Goal: Obtain resource: Download file/media

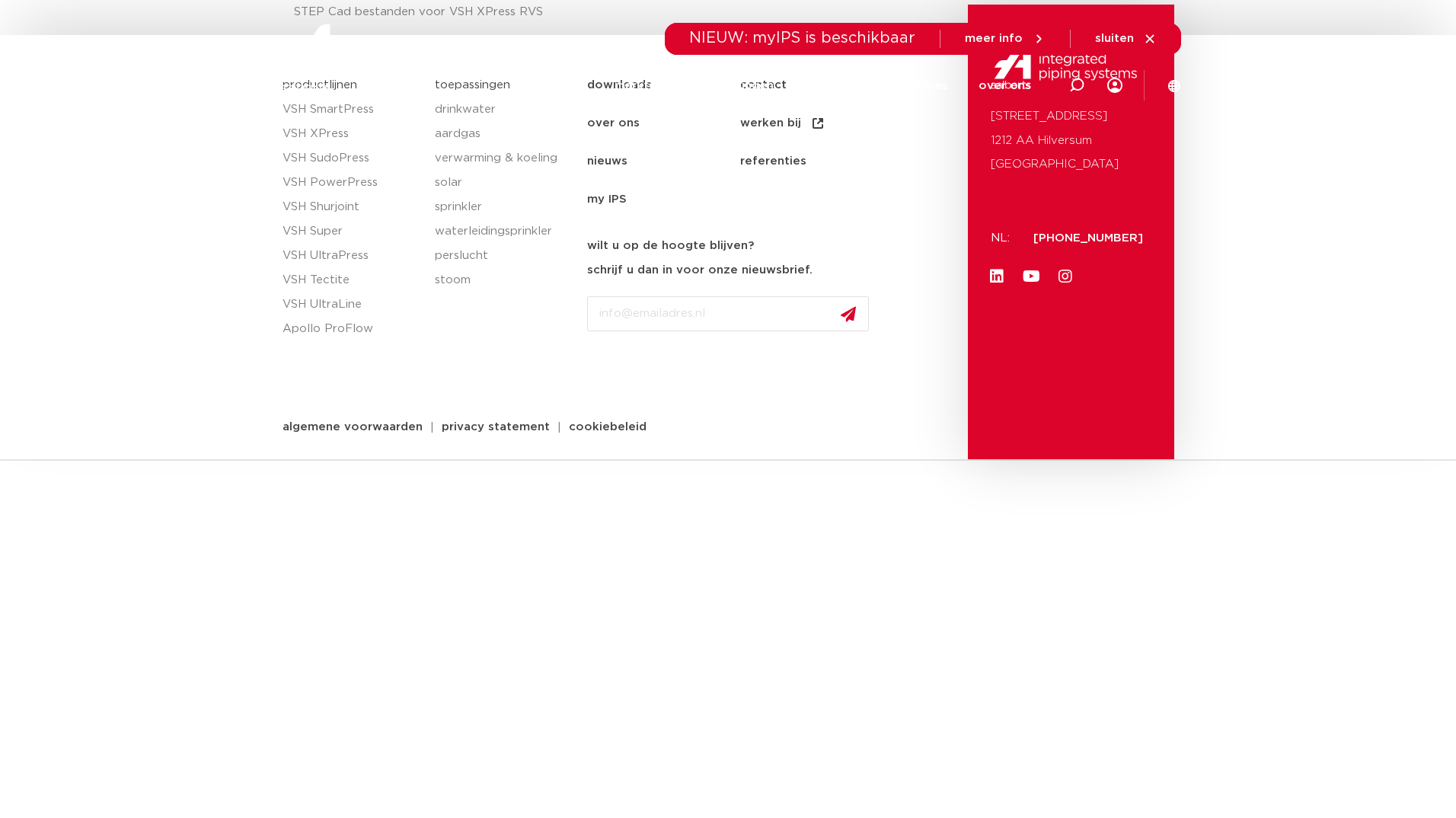
click at [426, 312] on div "productlijnen VSH SmartPress VSH XPress VSH SudoPress VSH PowerPress VSH Shurjo…" at bounding box center [350, 262] width 152 height 394
click at [351, 105] on div at bounding box center [374, 58] width 199 height 116
click at [349, 104] on div at bounding box center [374, 58] width 199 height 116
click at [334, 86] on img at bounding box center [372, 59] width 195 height 69
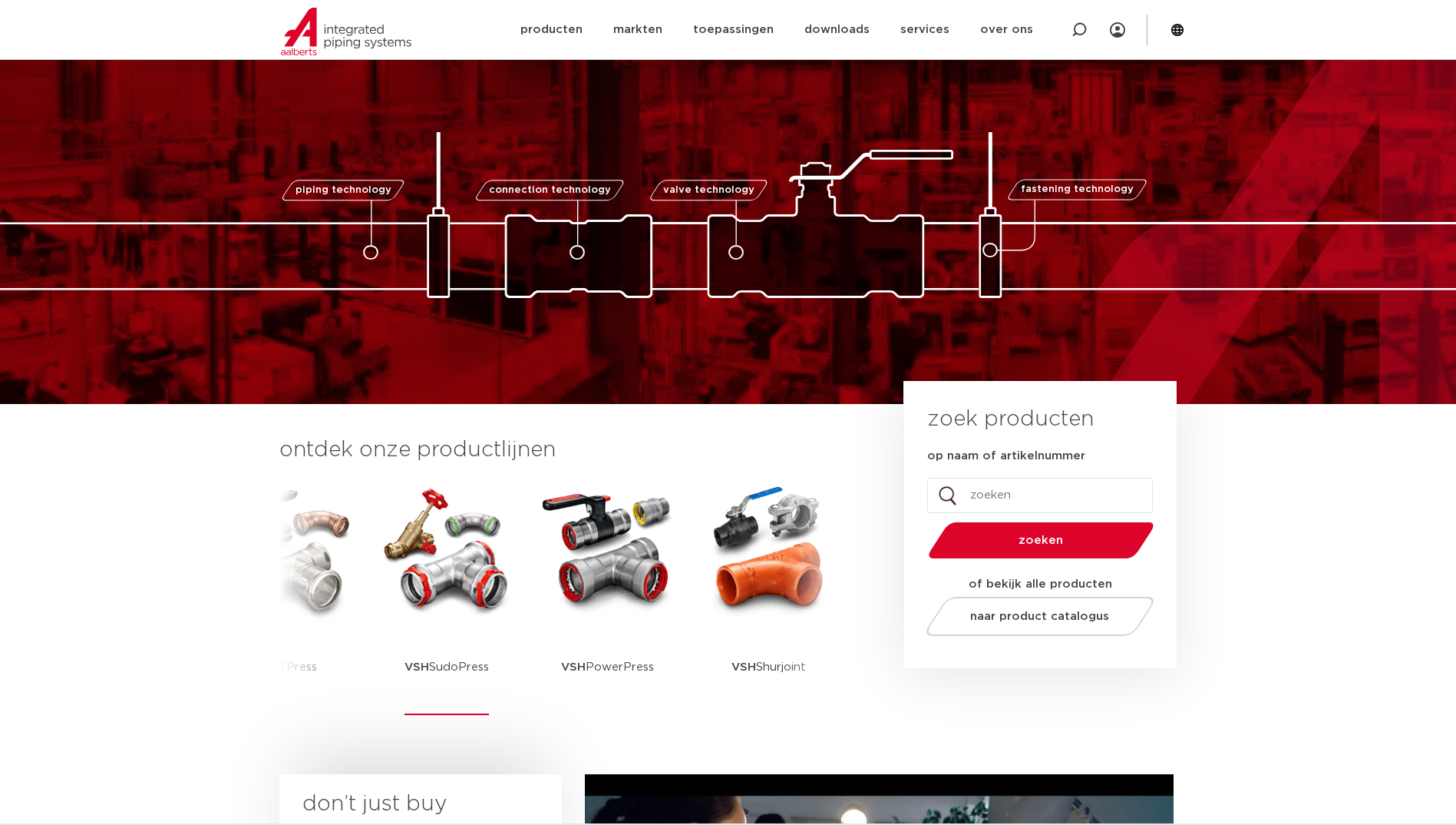
scroll to position [102, 0]
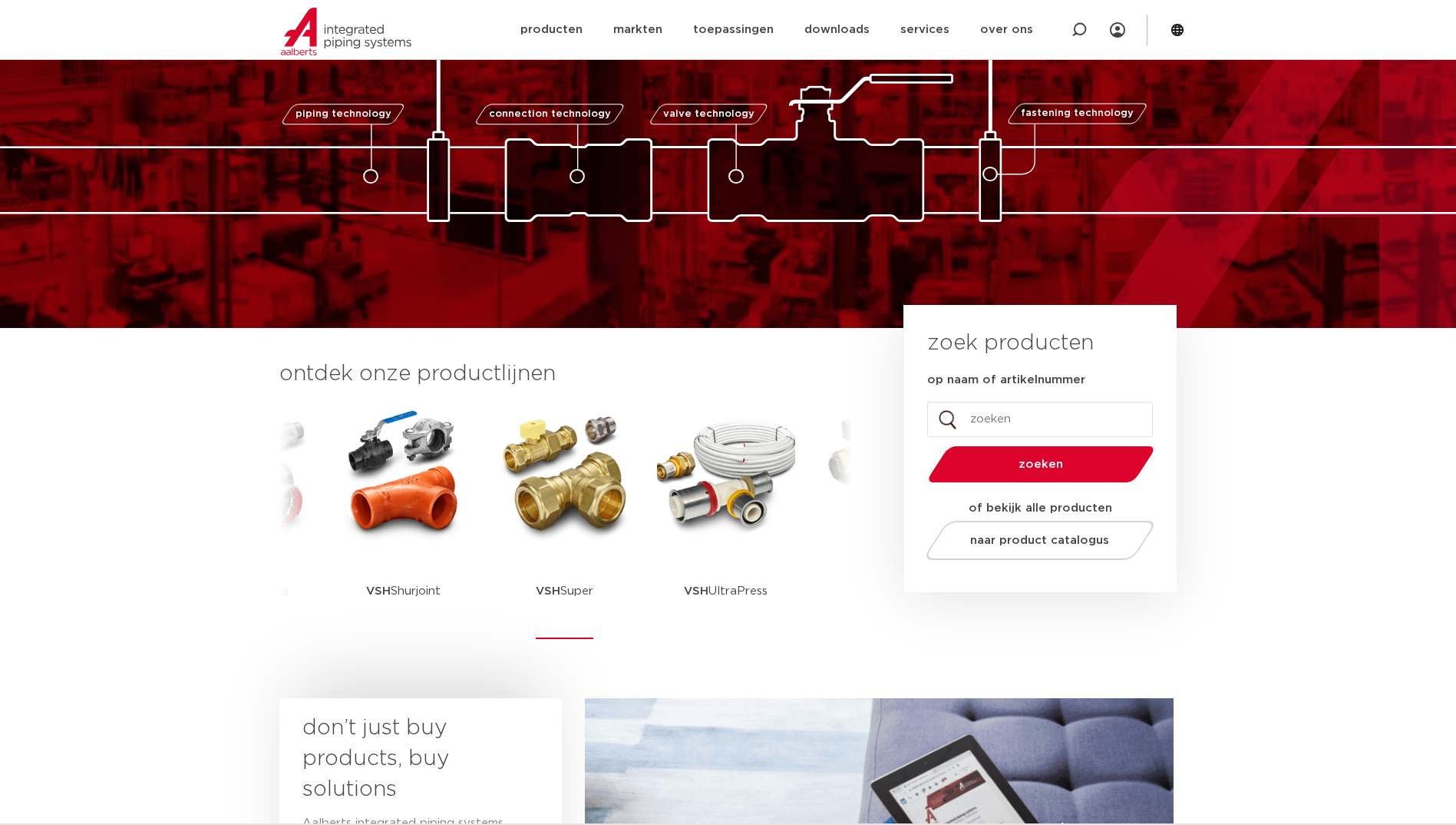
click at [610, 486] on img at bounding box center [565, 474] width 138 height 138
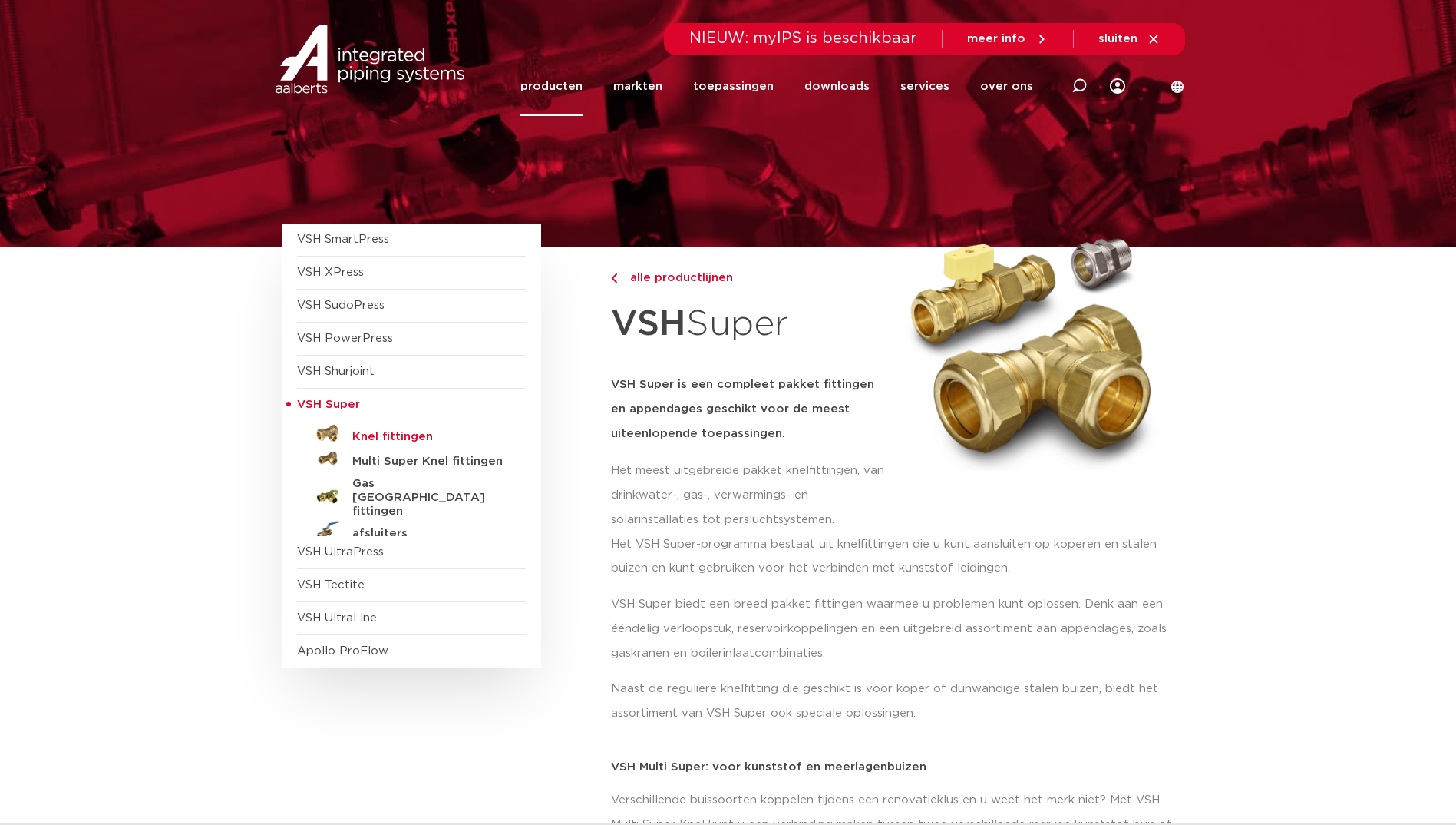
click at [379, 435] on h5 "Knel fittingen" at bounding box center [428, 437] width 152 height 14
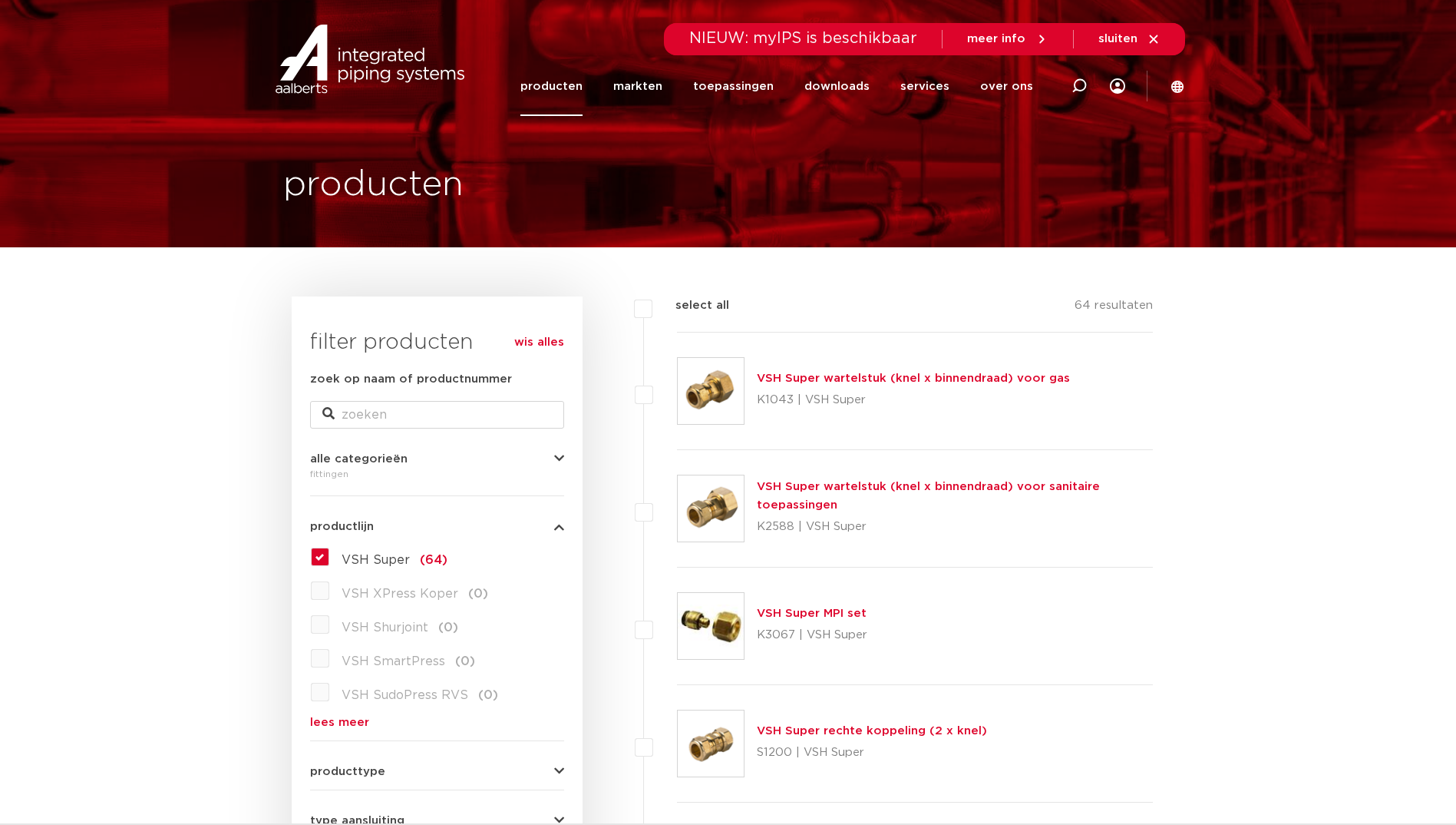
click at [885, 379] on link "VSH Super wartelstuk (knel x binnendraad) voor gas" at bounding box center [913, 378] width 313 height 12
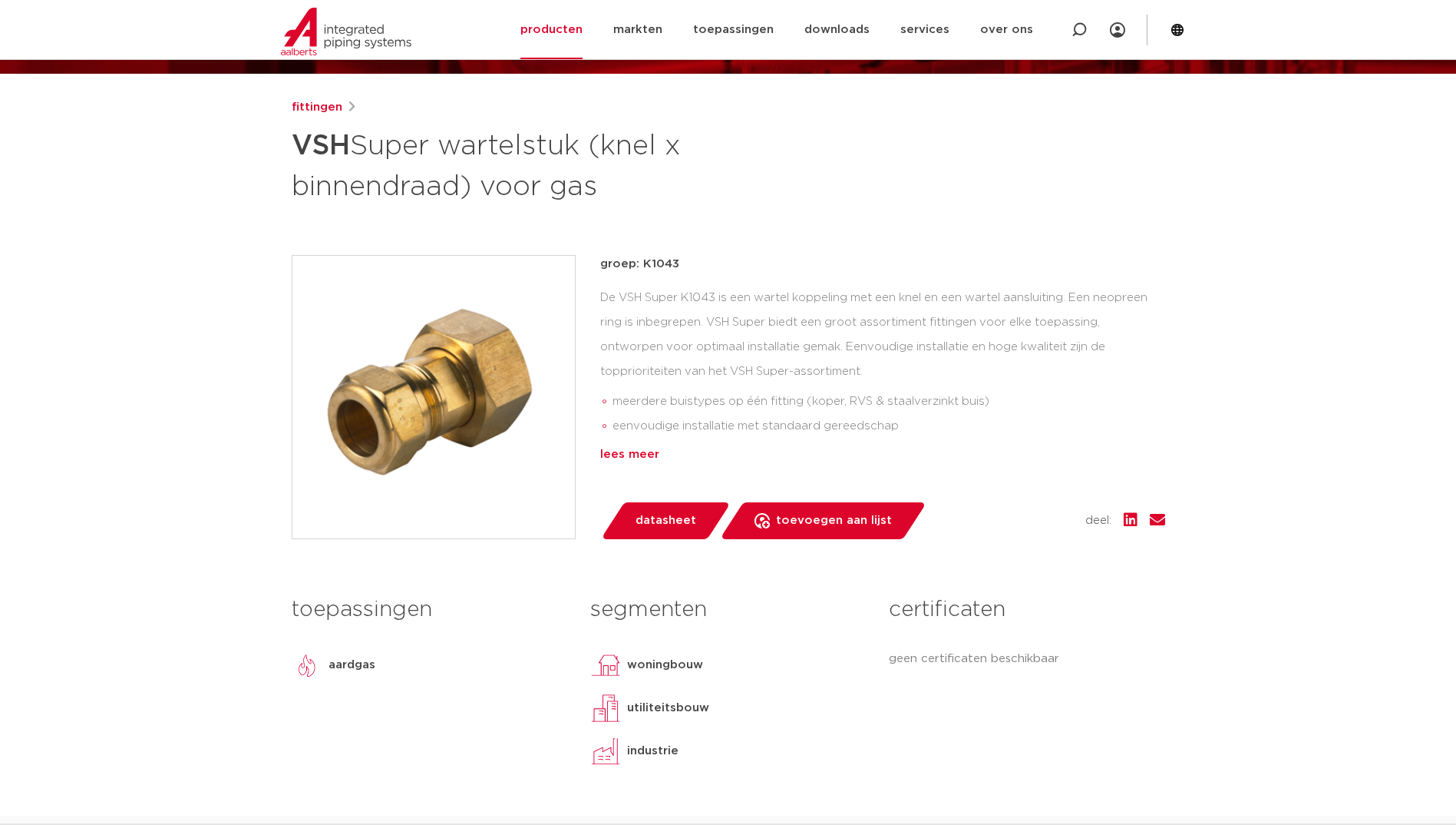
scroll to position [179, 0]
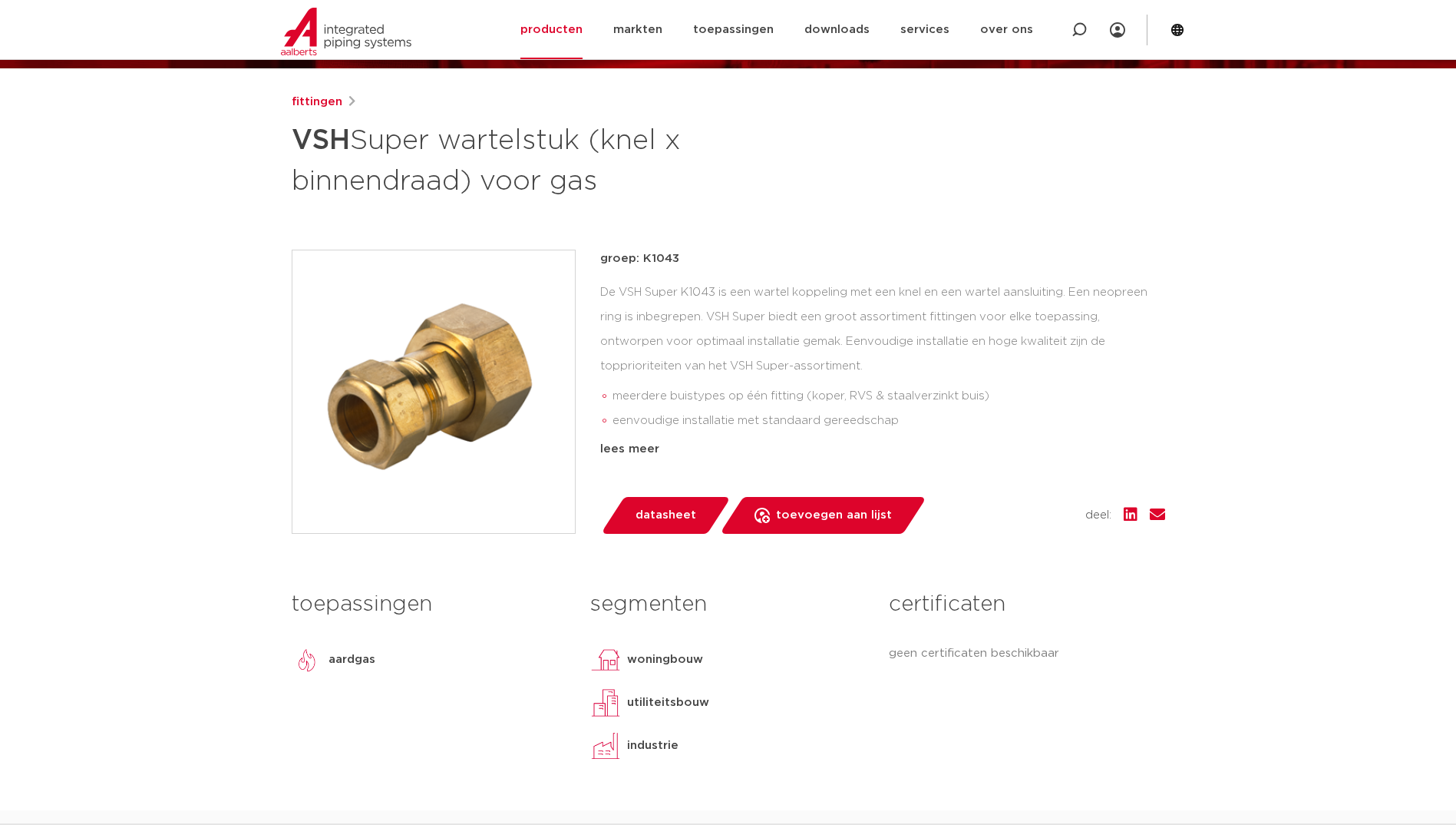
click at [678, 520] on span "datasheet" at bounding box center [666, 516] width 61 height 25
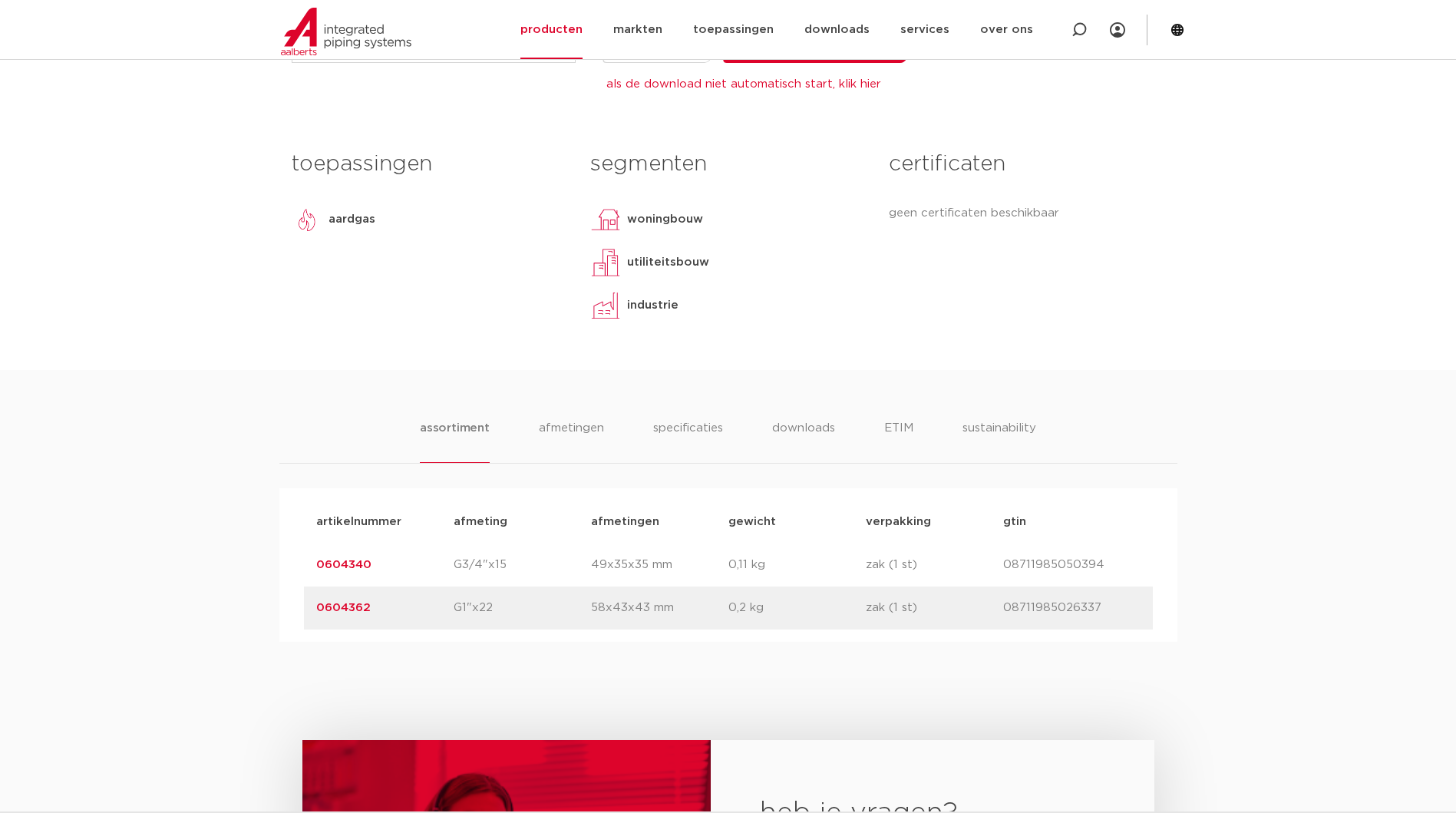
scroll to position [665, 0]
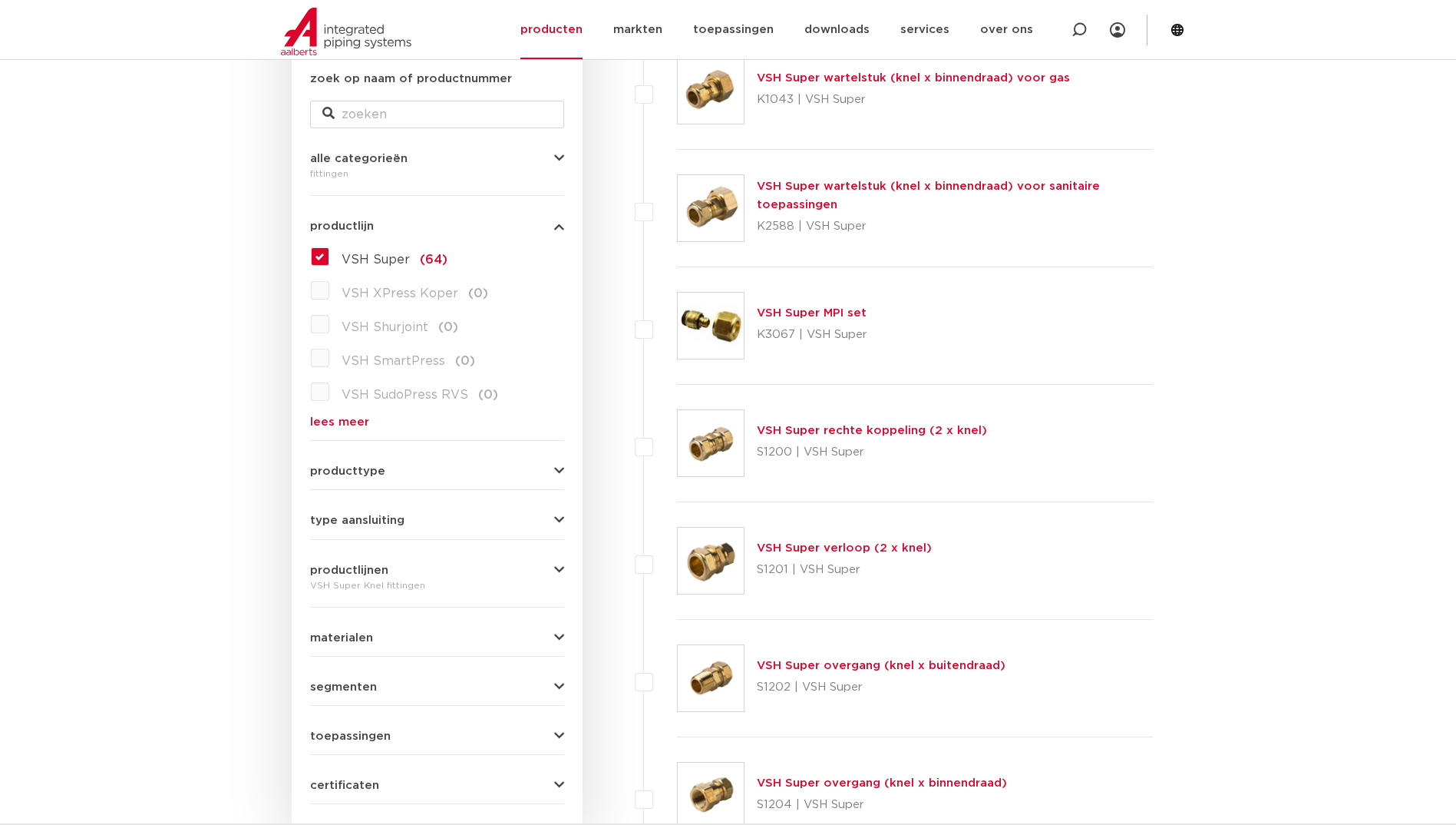
scroll to position [307, 0]
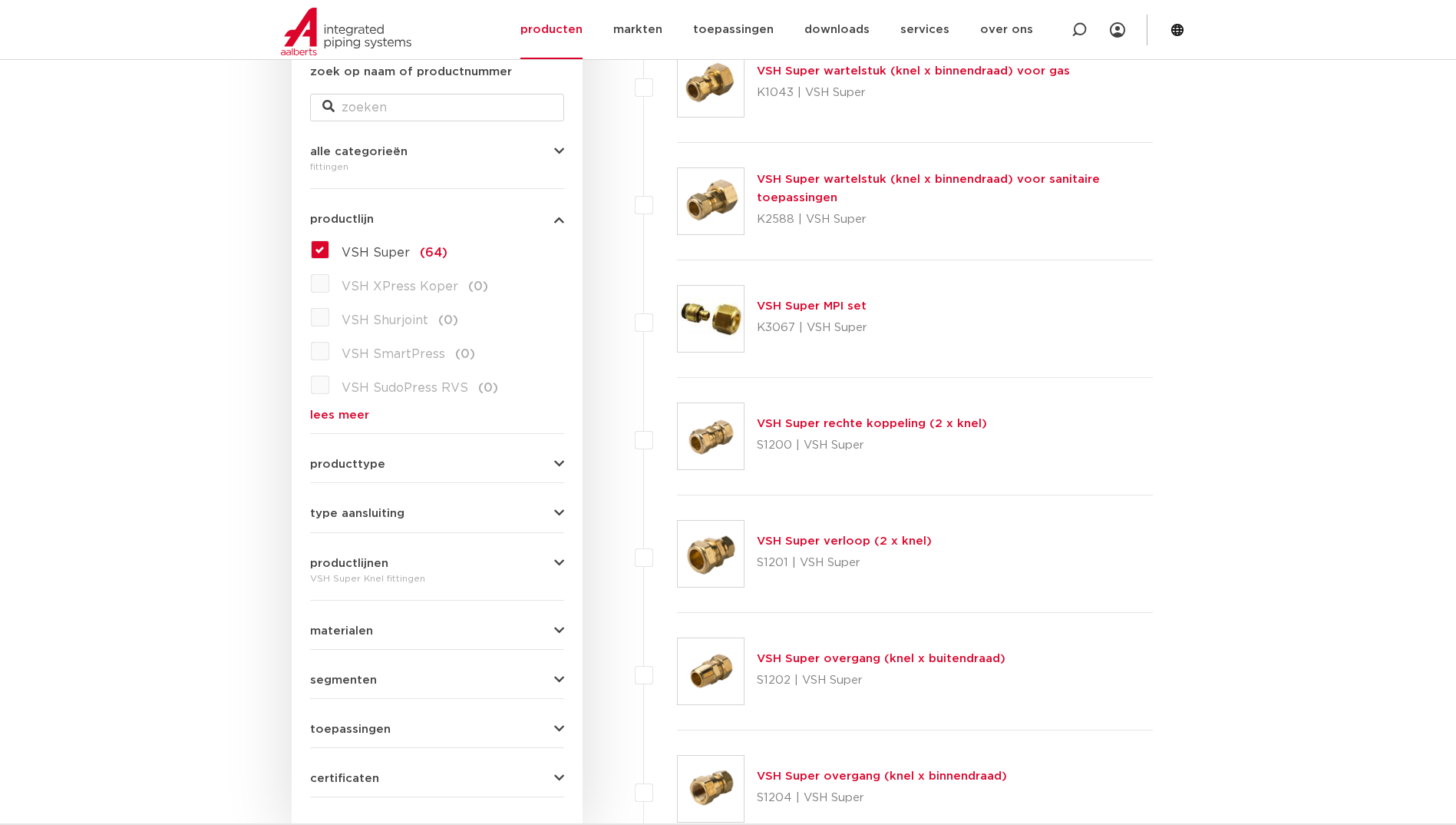
drag, startPoint x: 368, startPoint y: 467, endPoint x: 374, endPoint y: 481, distance: 15.2
click at [368, 467] on span "producttype" at bounding box center [347, 464] width 75 height 12
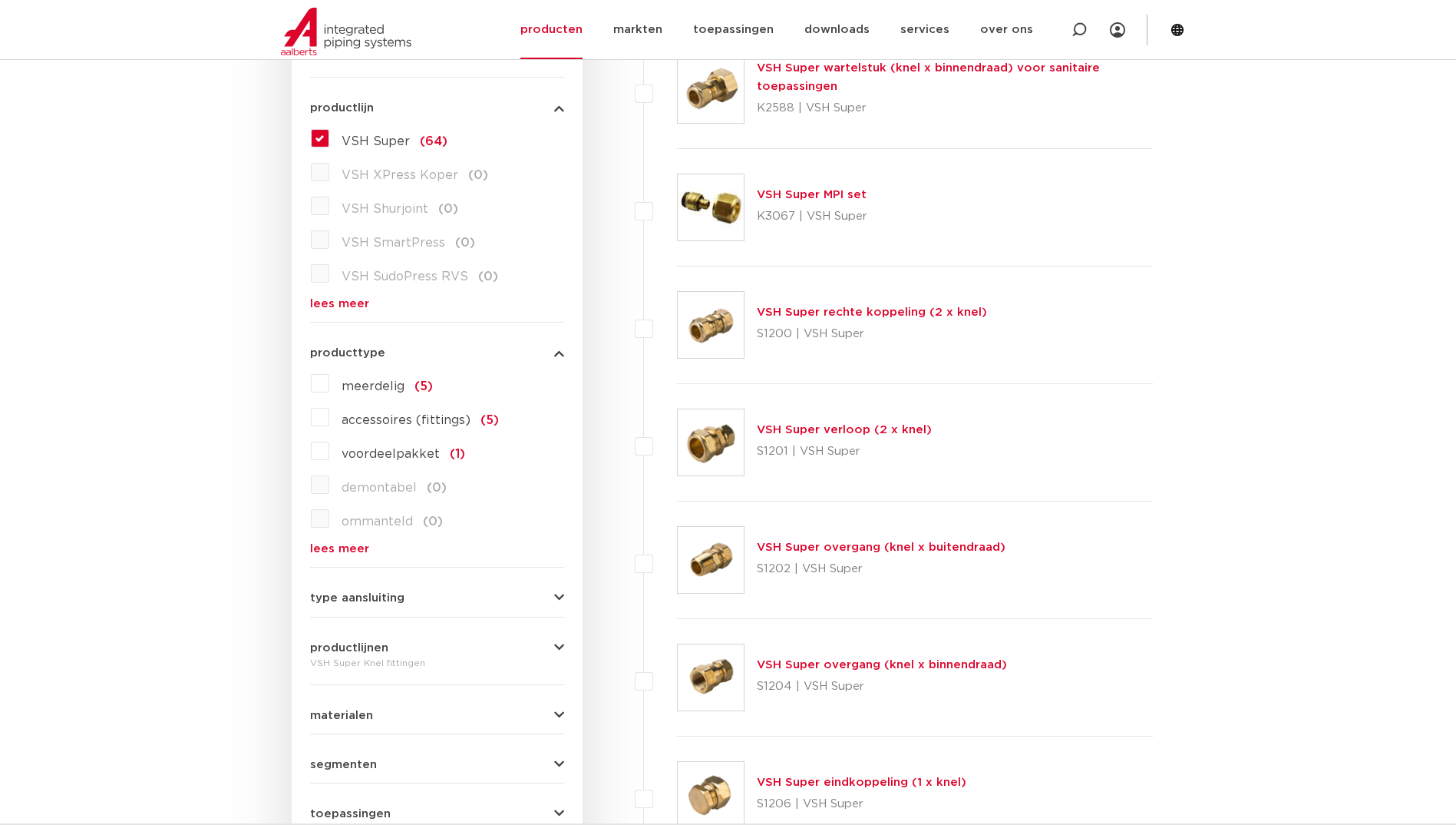
scroll to position [435, 0]
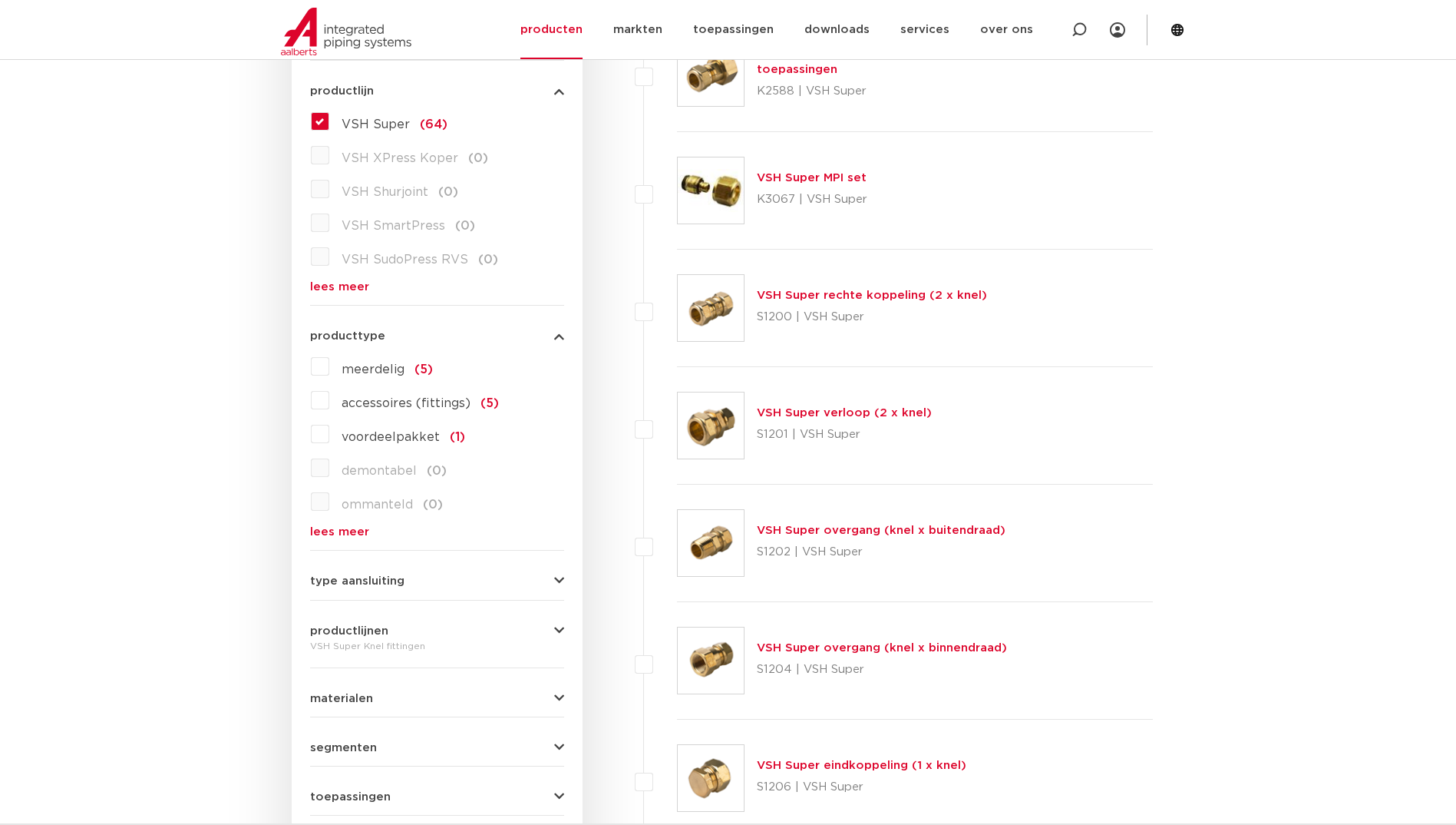
click at [347, 586] on span "type aansluiting" at bounding box center [357, 581] width 94 height 12
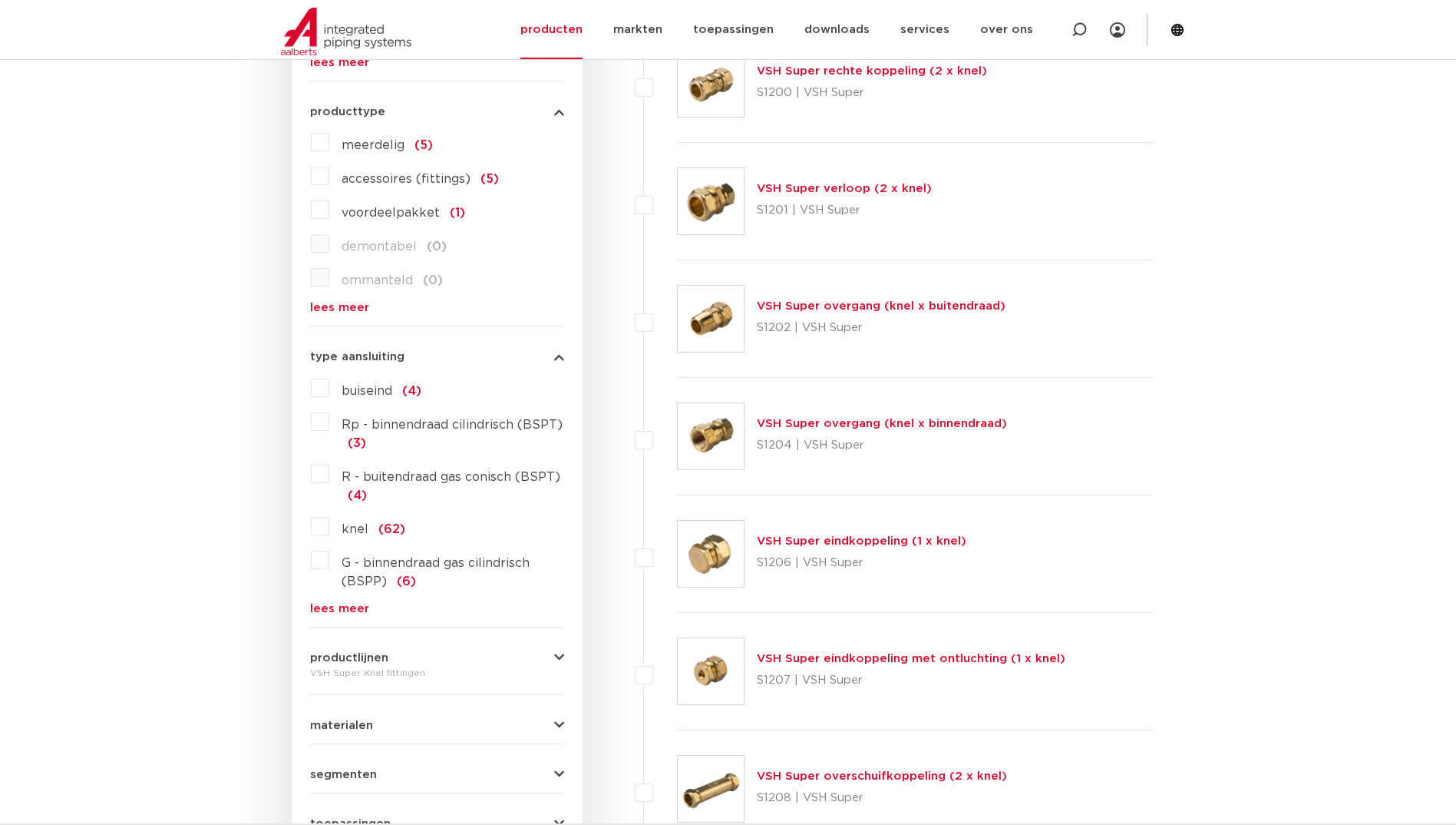
scroll to position [691, 0]
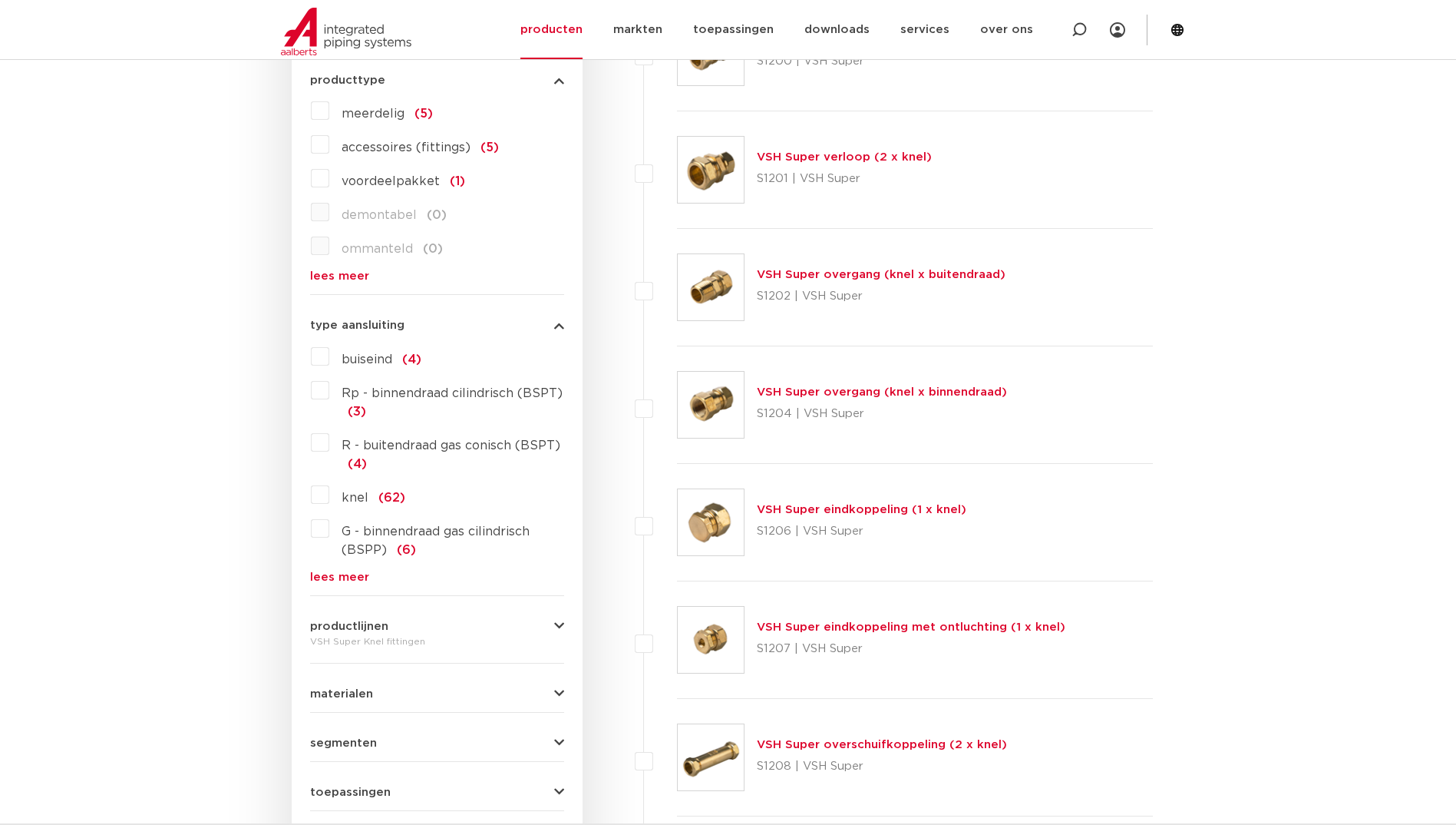
click at [330, 357] on label "buiseind (4)" at bounding box center [375, 356] width 92 height 25
click at [0, 0] on input "buiseind (4)" at bounding box center [0, 0] width 0 height 0
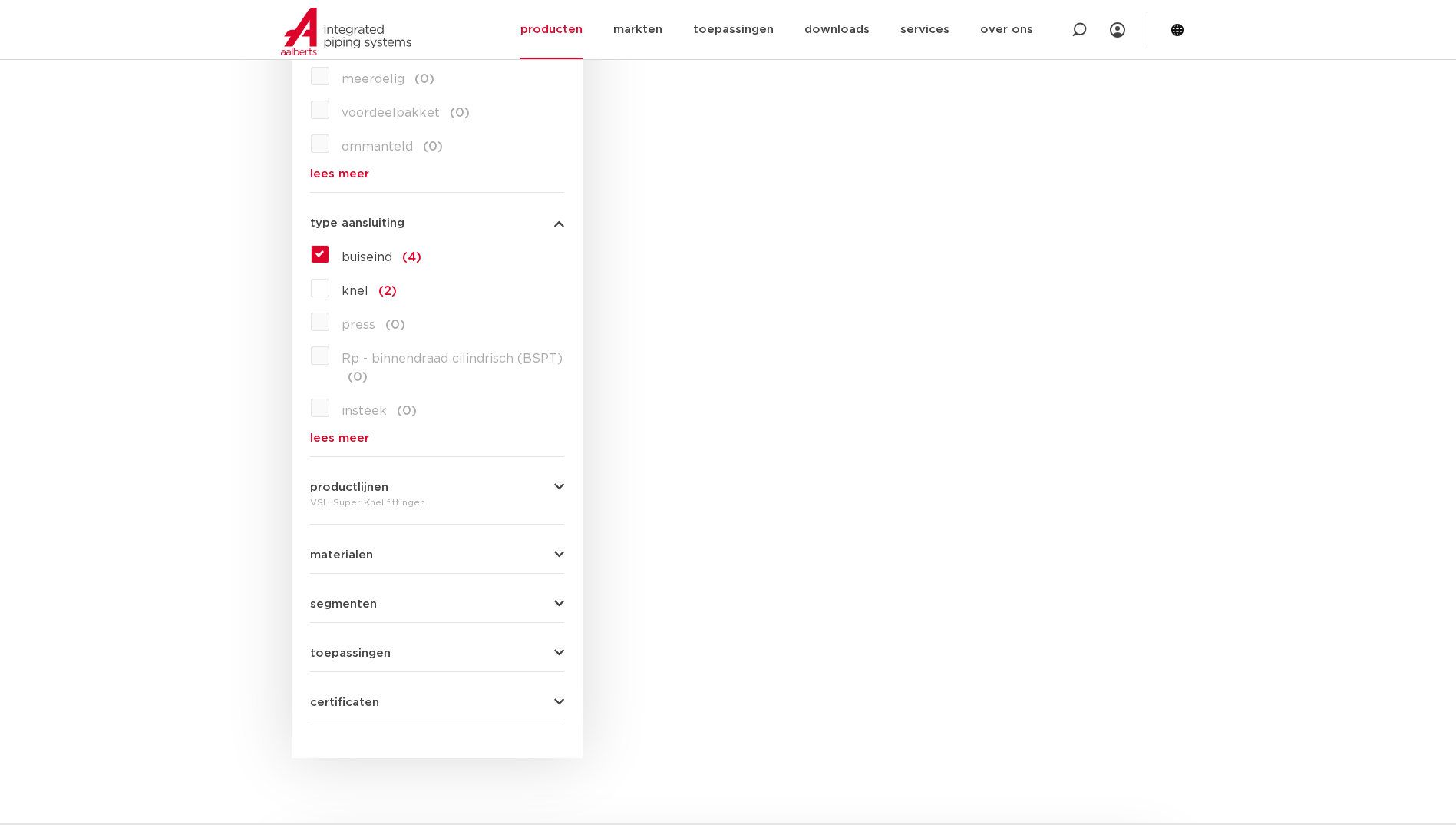
scroll to position [716, 0]
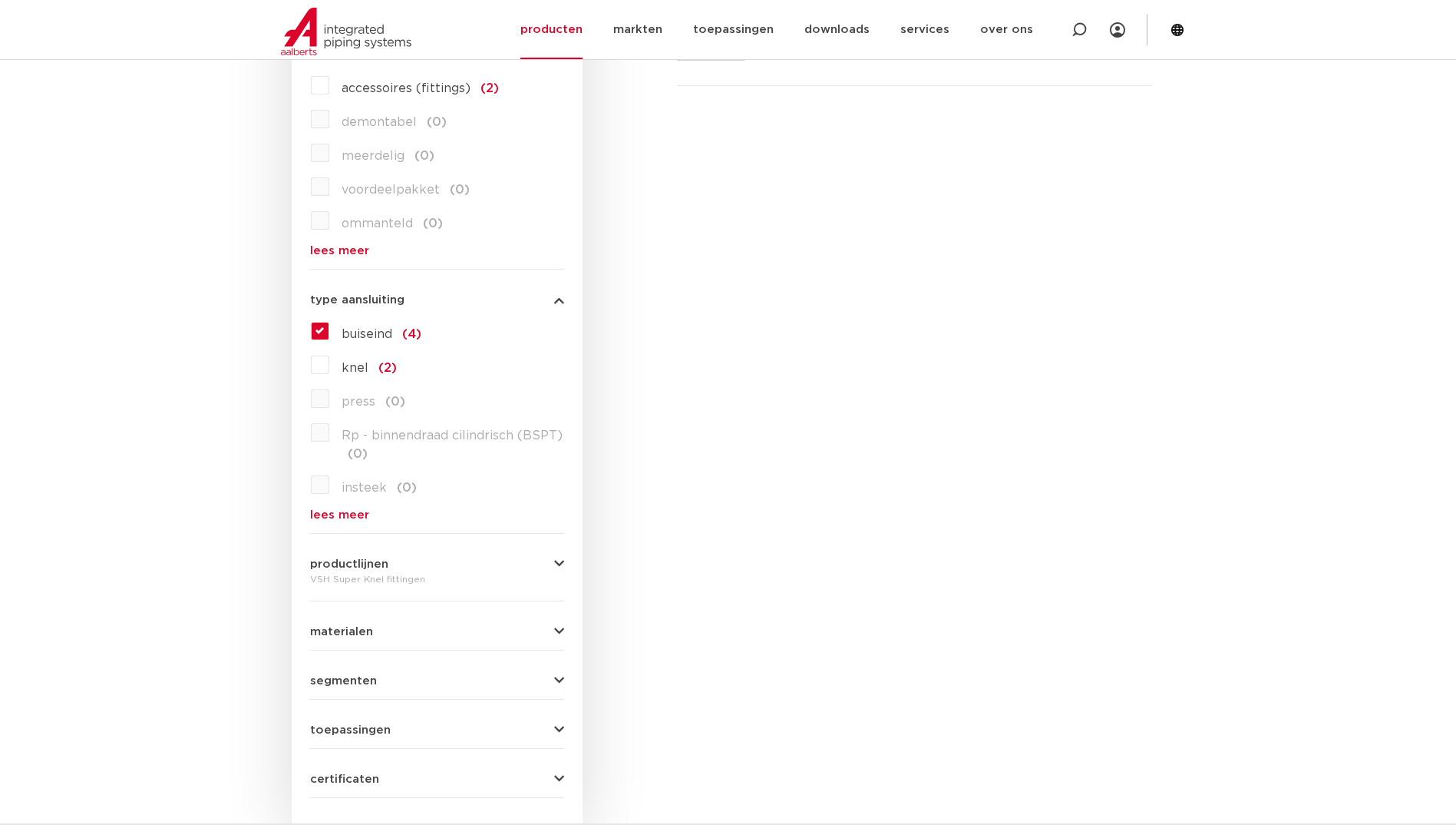
click at [330, 365] on label "knel (2)" at bounding box center [363, 365] width 68 height 25
click at [0, 0] on input "knel (2)" at bounding box center [0, 0] width 0 height 0
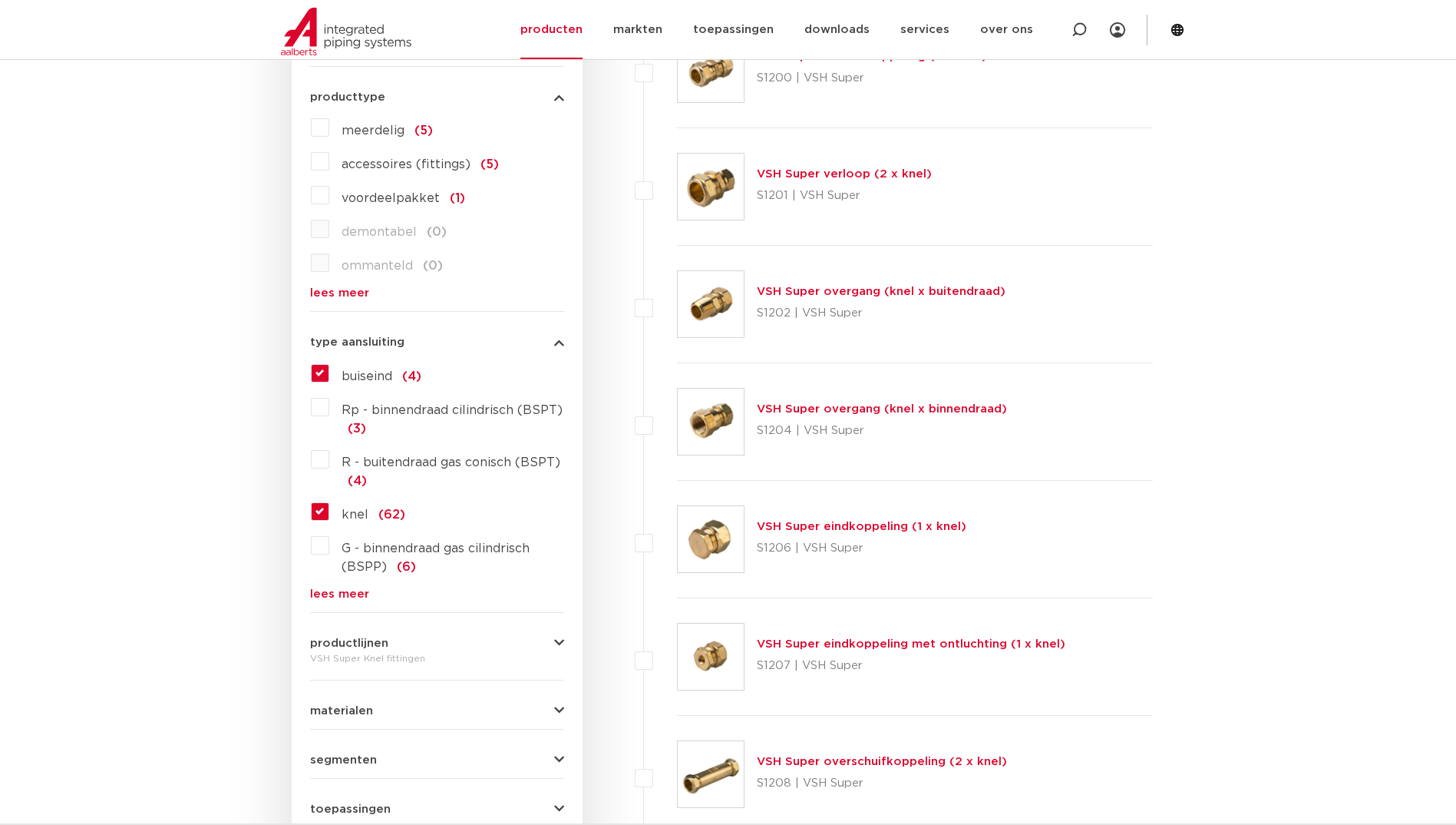
scroll to position [640, 0]
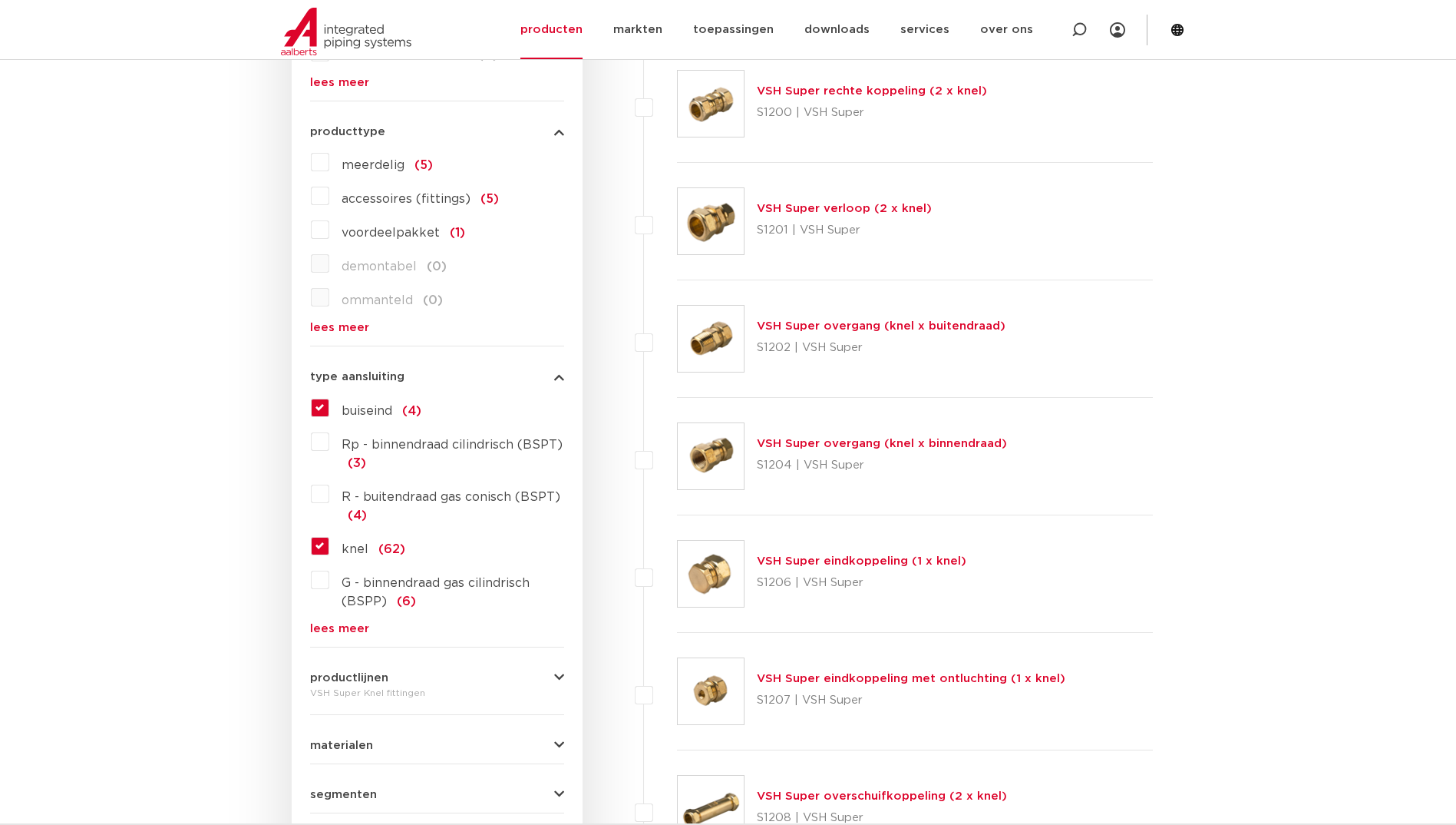
click at [330, 584] on label "G - binnendraad gas cilindrisch (BSPP) (6)" at bounding box center [447, 589] width 235 height 43
click at [0, 0] on input "G - binnendraad gas cilindrisch (BSPP) (6)" at bounding box center [0, 0] width 0 height 0
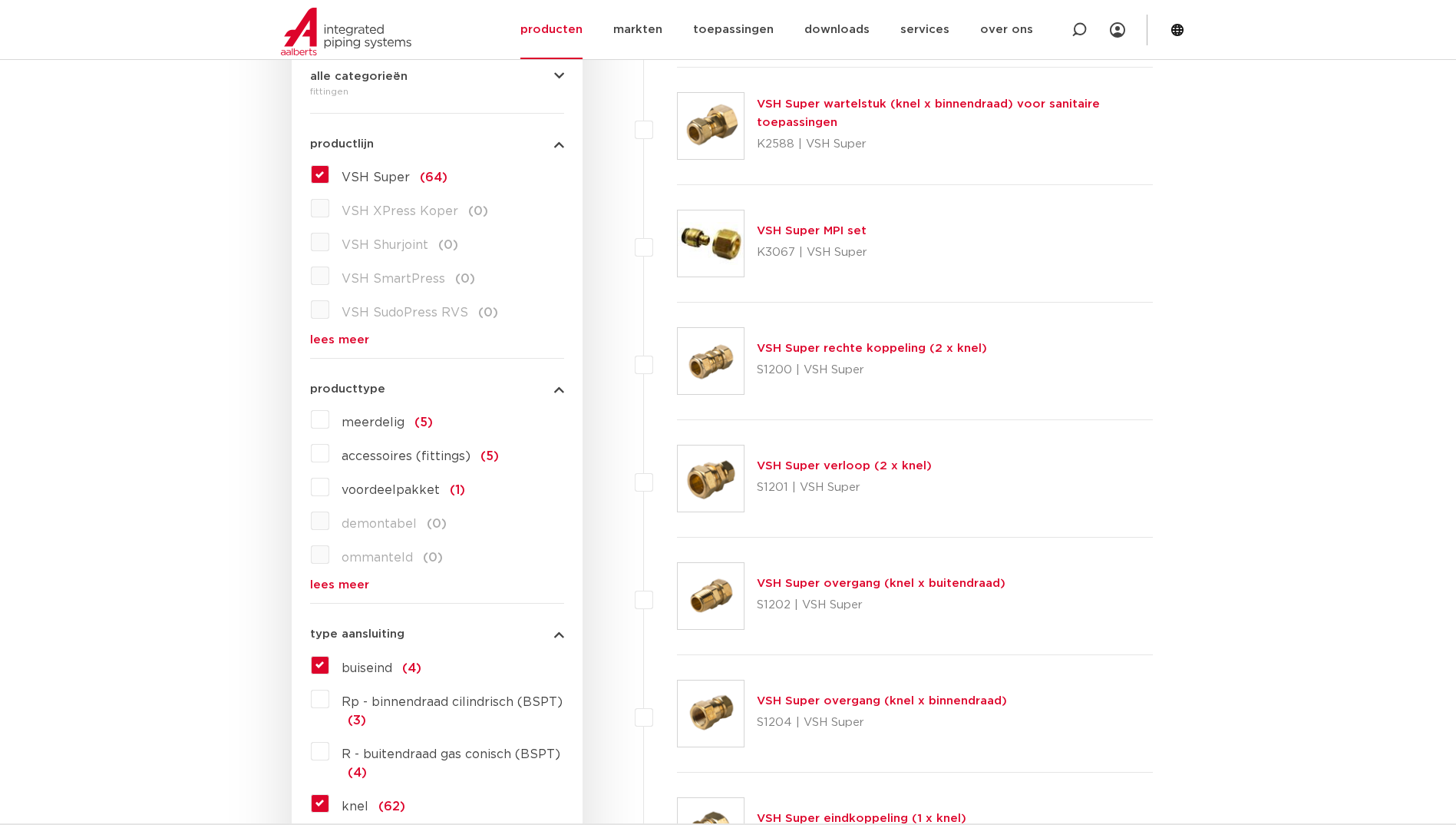
scroll to position [384, 0]
click at [789, 690] on div "VSH Super overgang (knel x binnendraad) S1204 | VSH Super" at bounding box center [882, 711] width 250 height 43
click at [789, 694] on link "VSH Super overgang (knel x binnendraad)" at bounding box center [882, 699] width 250 height 12
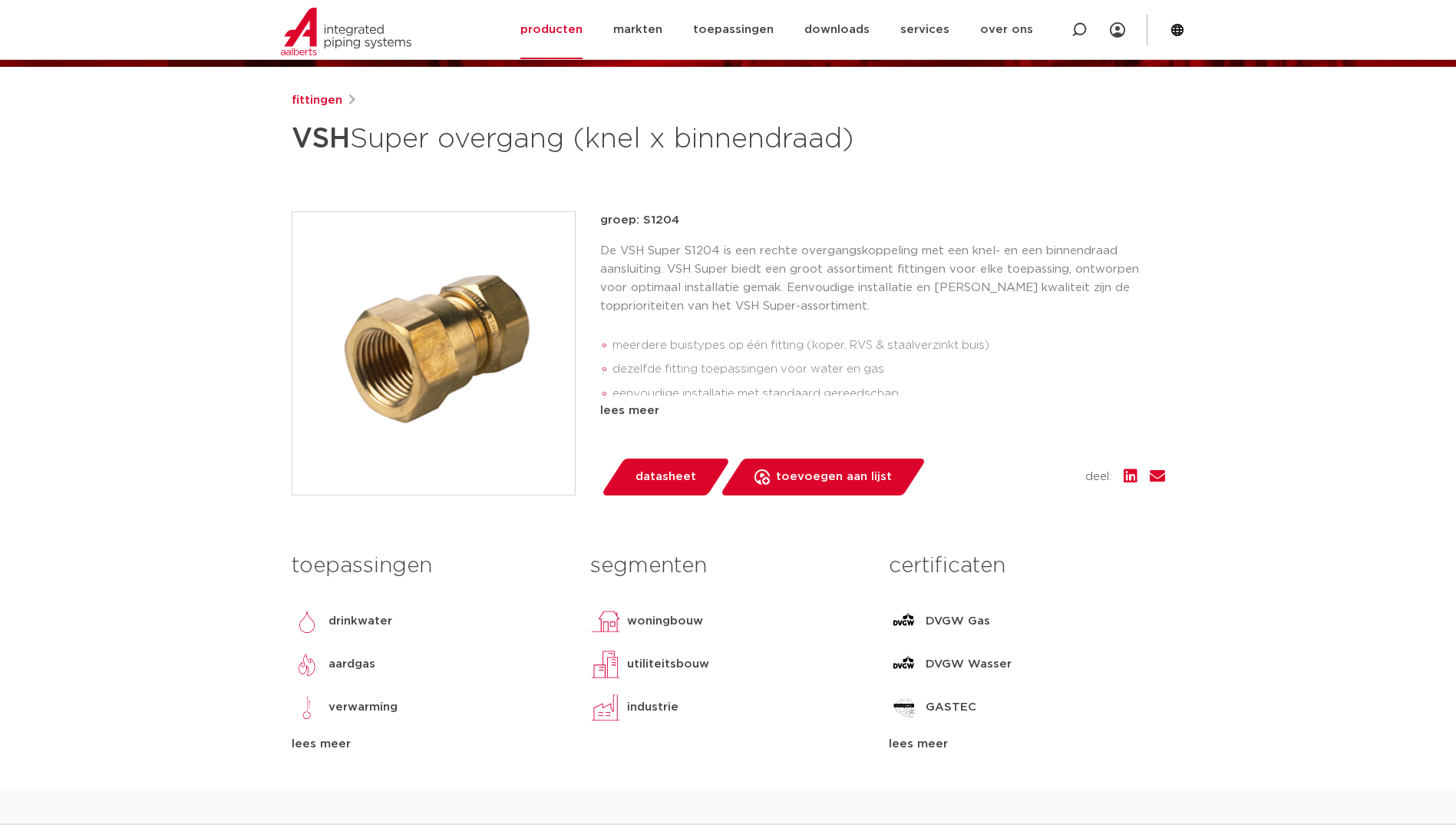
scroll to position [179, 0]
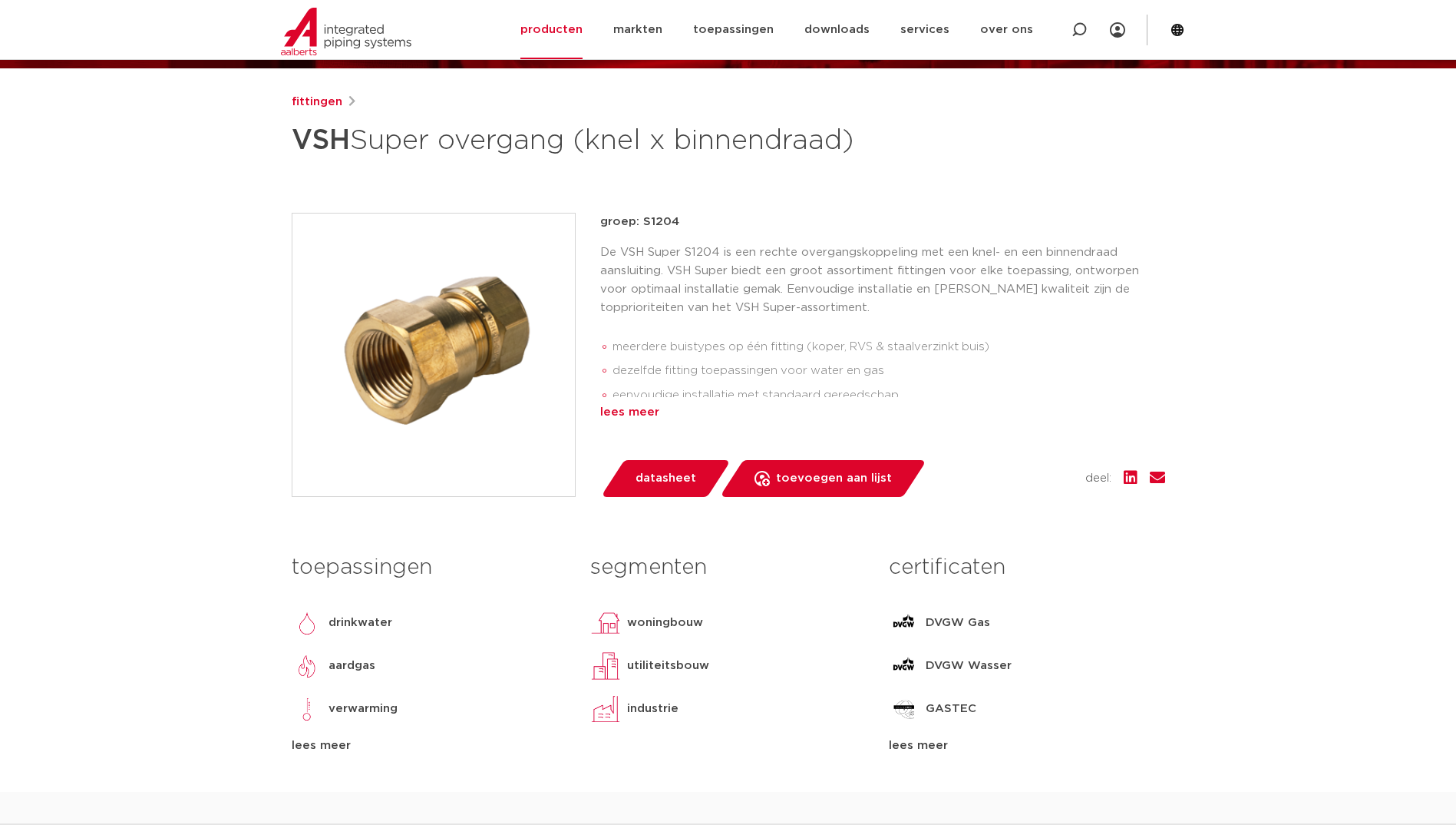
click at [625, 410] on div "lees meer" at bounding box center [882, 412] width 565 height 19
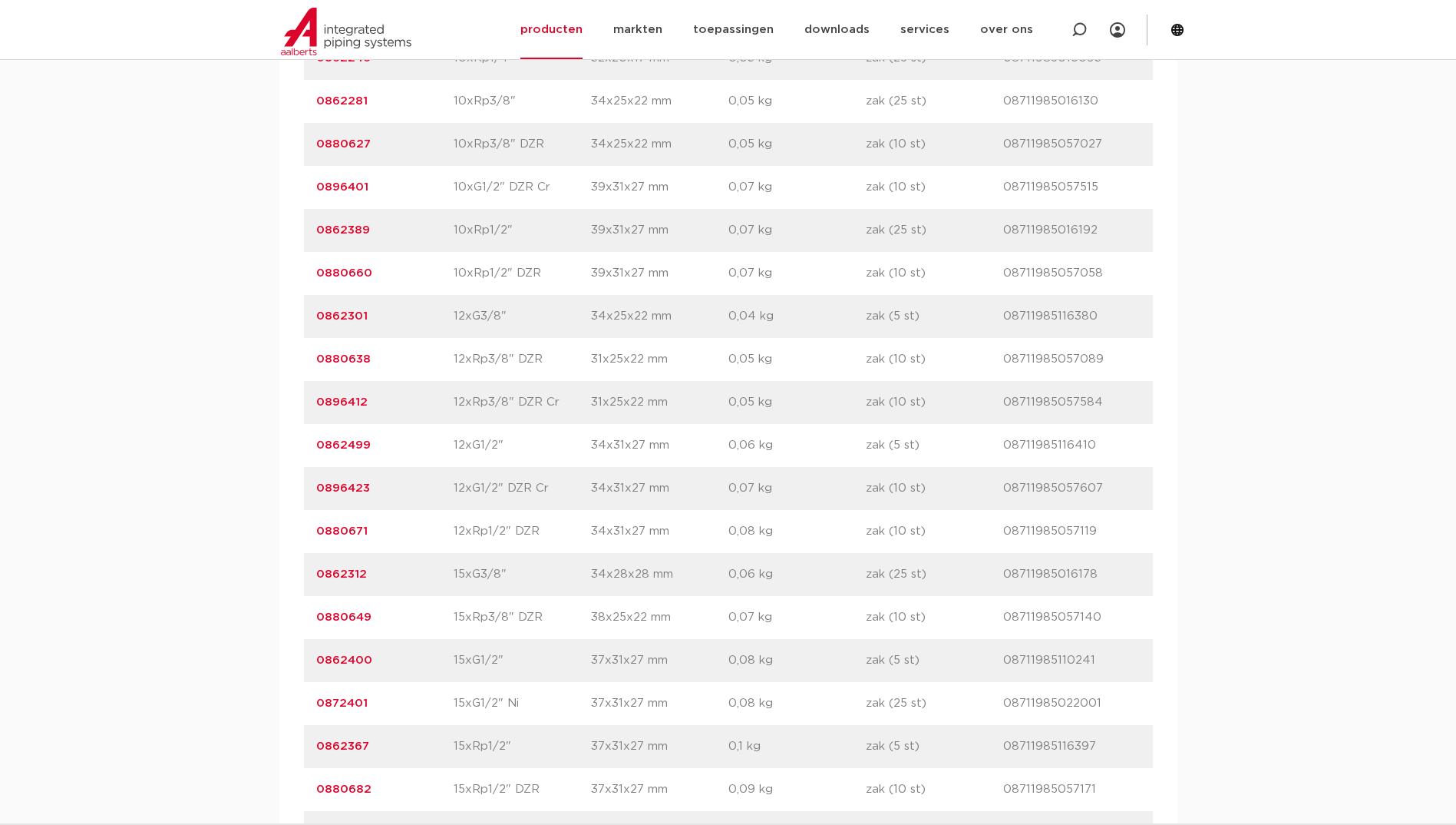
scroll to position [1203, 0]
click at [361, 659] on link "0862400" at bounding box center [344, 659] width 56 height 12
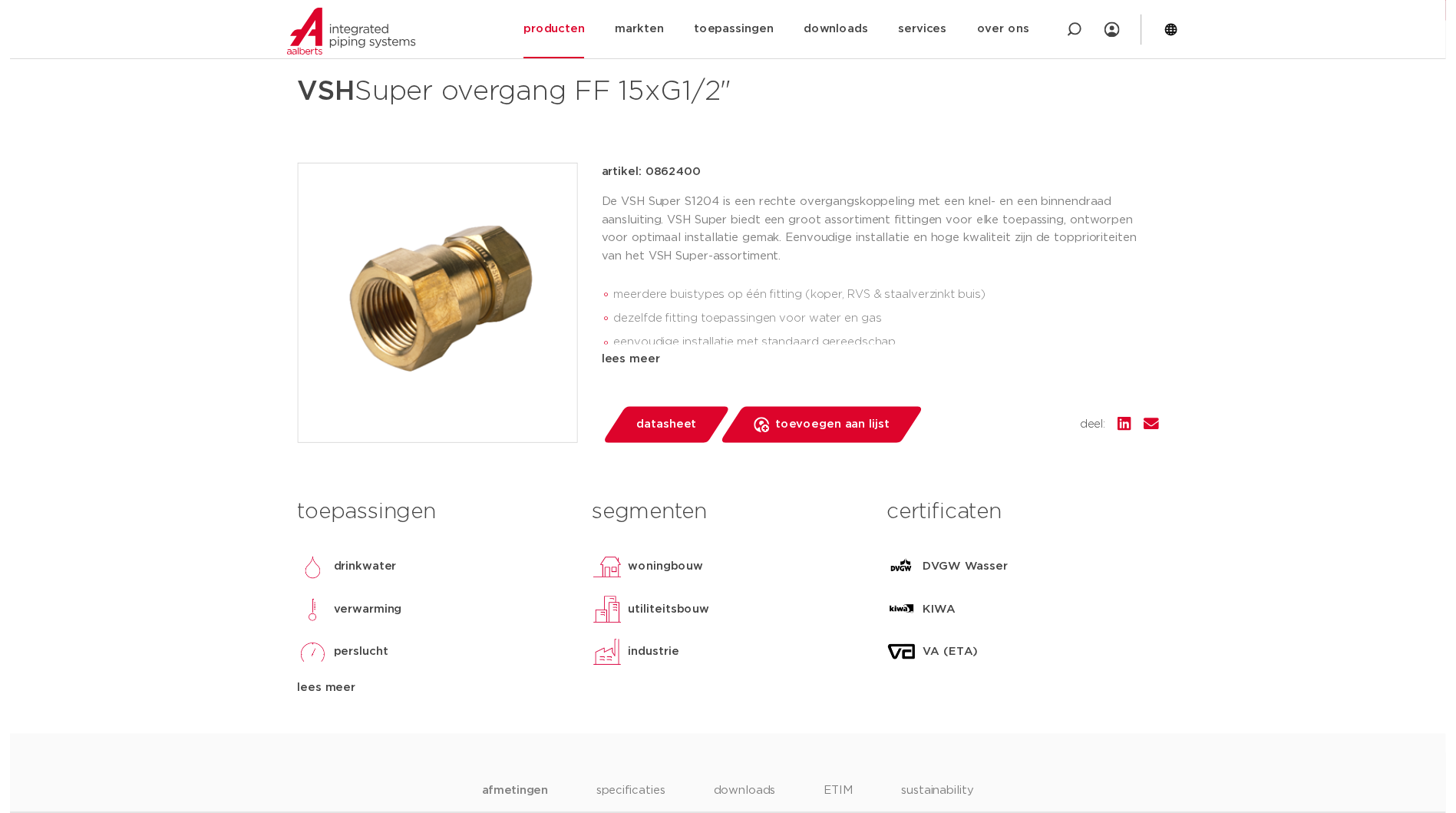
scroll to position [281, 0]
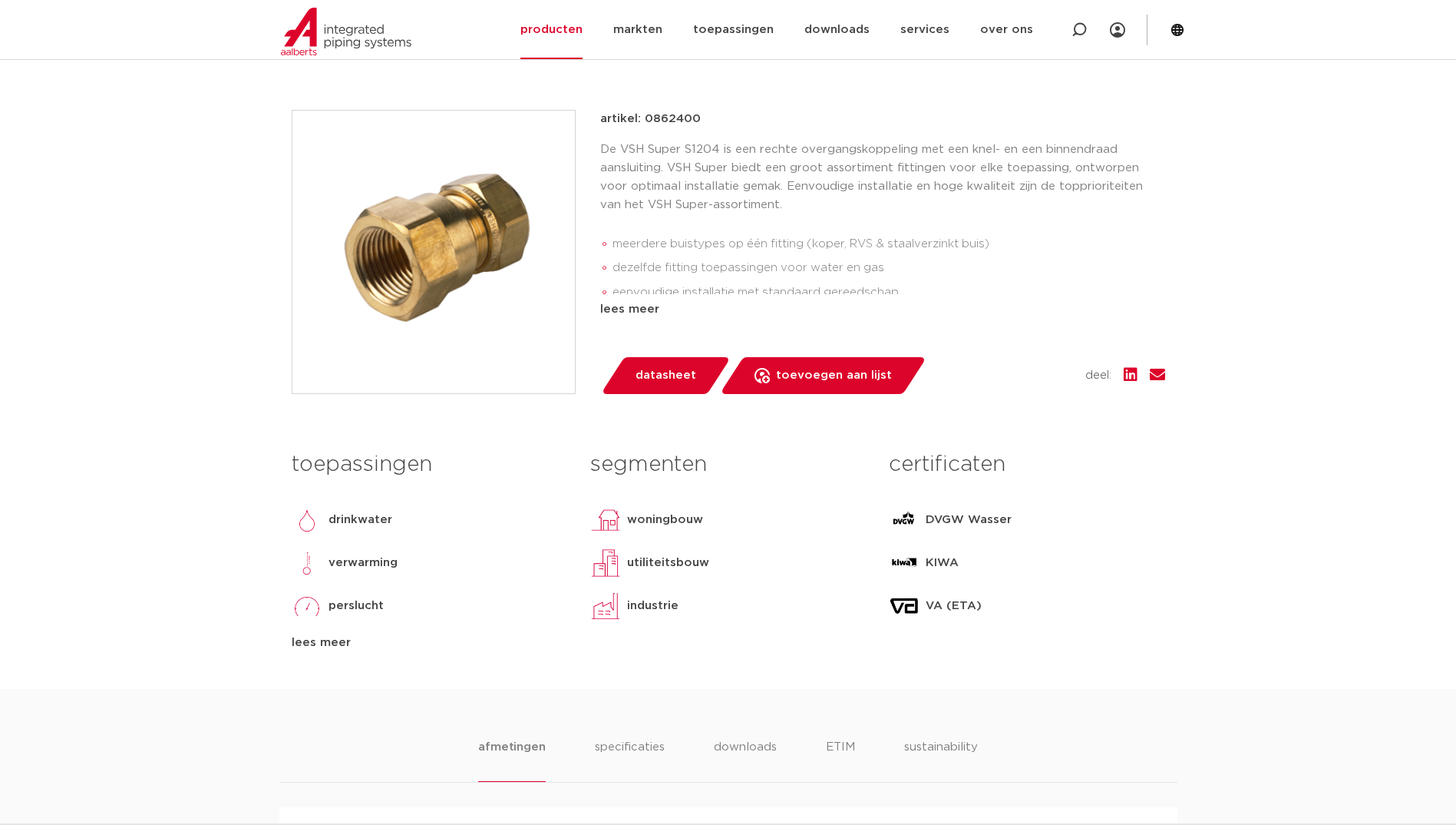
click at [484, 282] on img at bounding box center [433, 251] width 282 height 282
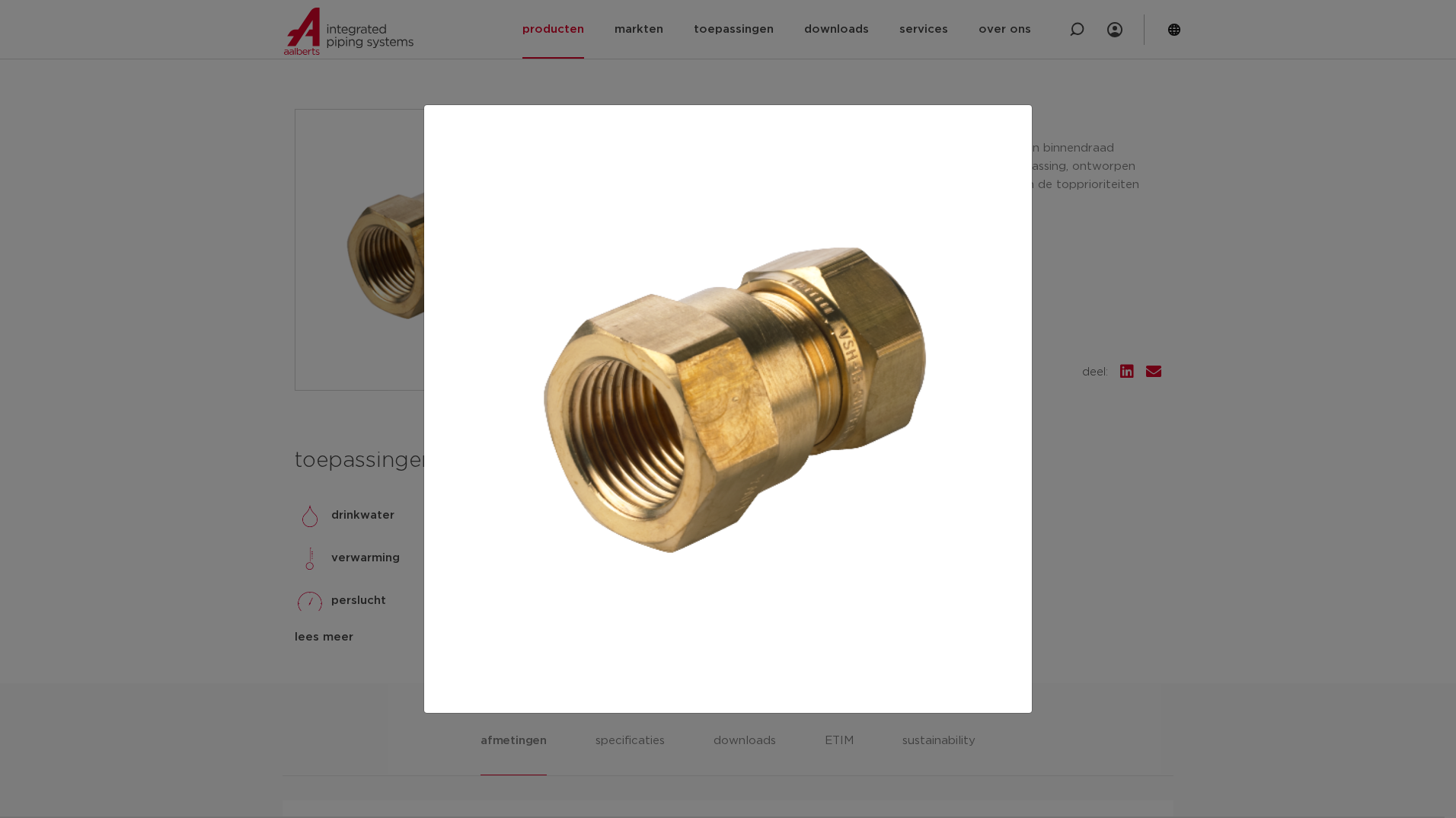
click at [1111, 203] on div at bounding box center [728, 409] width 1456 height 818
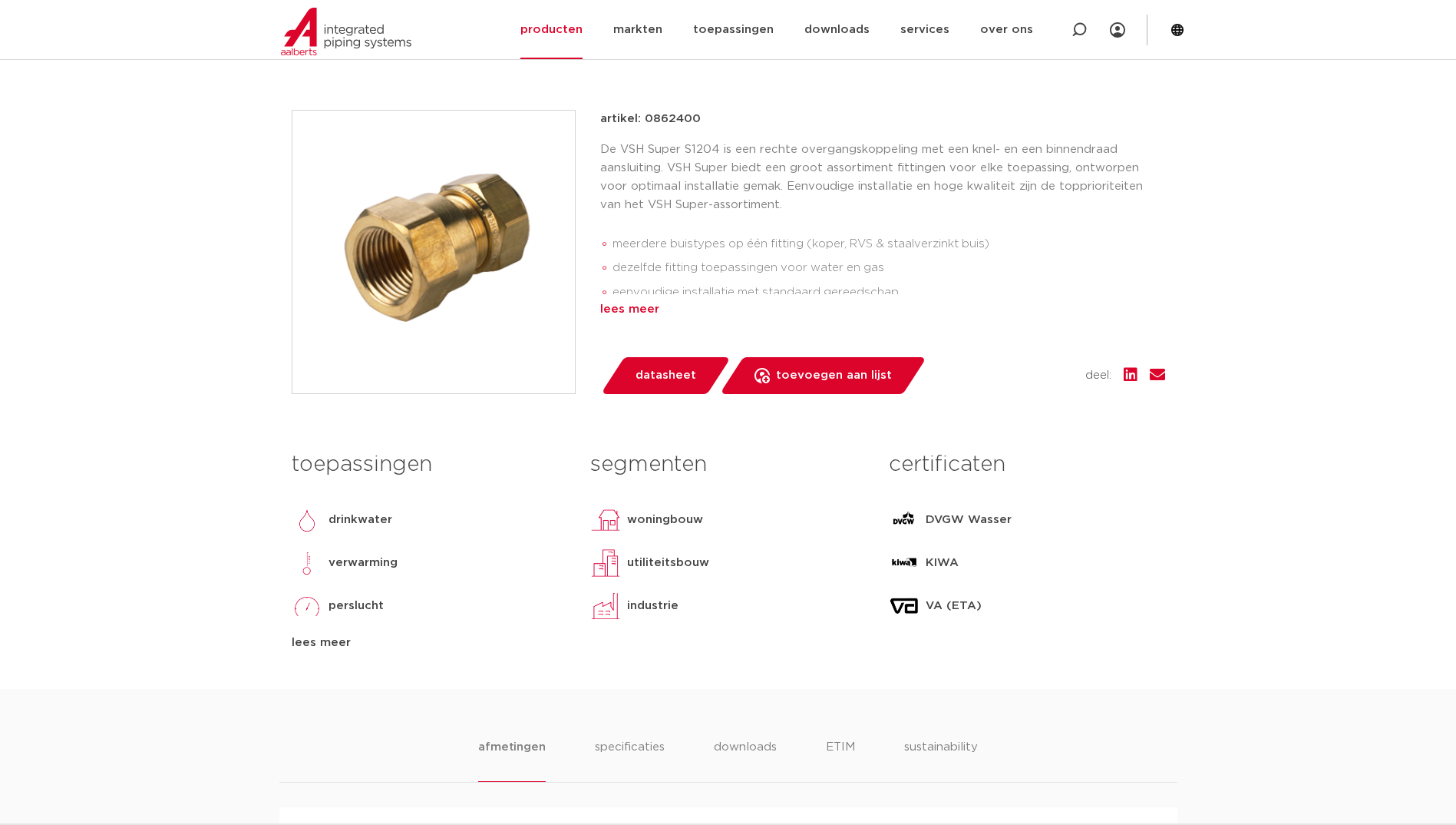
click at [641, 313] on div "lees meer" at bounding box center [882, 309] width 565 height 19
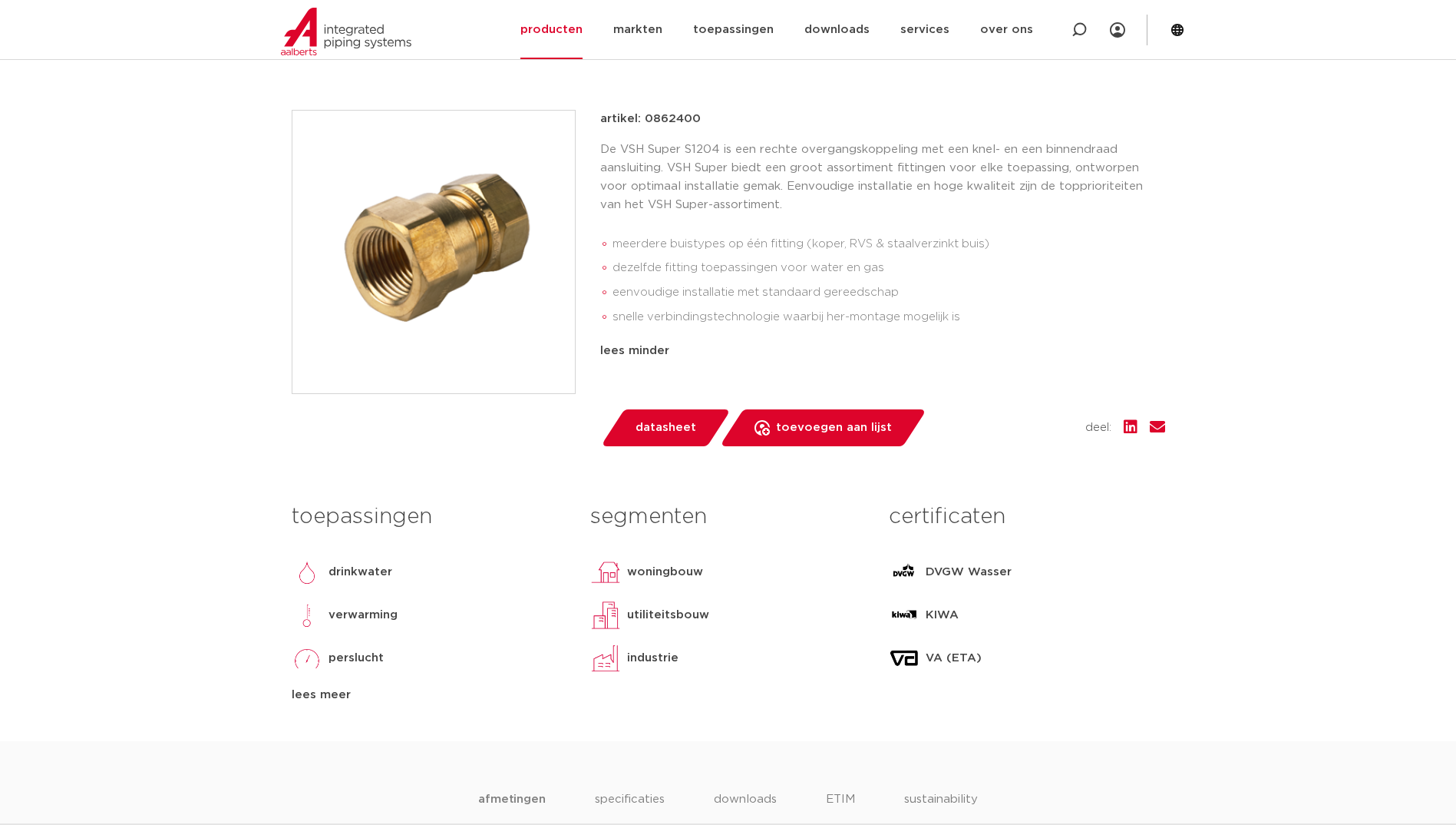
click at [679, 425] on span "datasheet" at bounding box center [666, 428] width 61 height 25
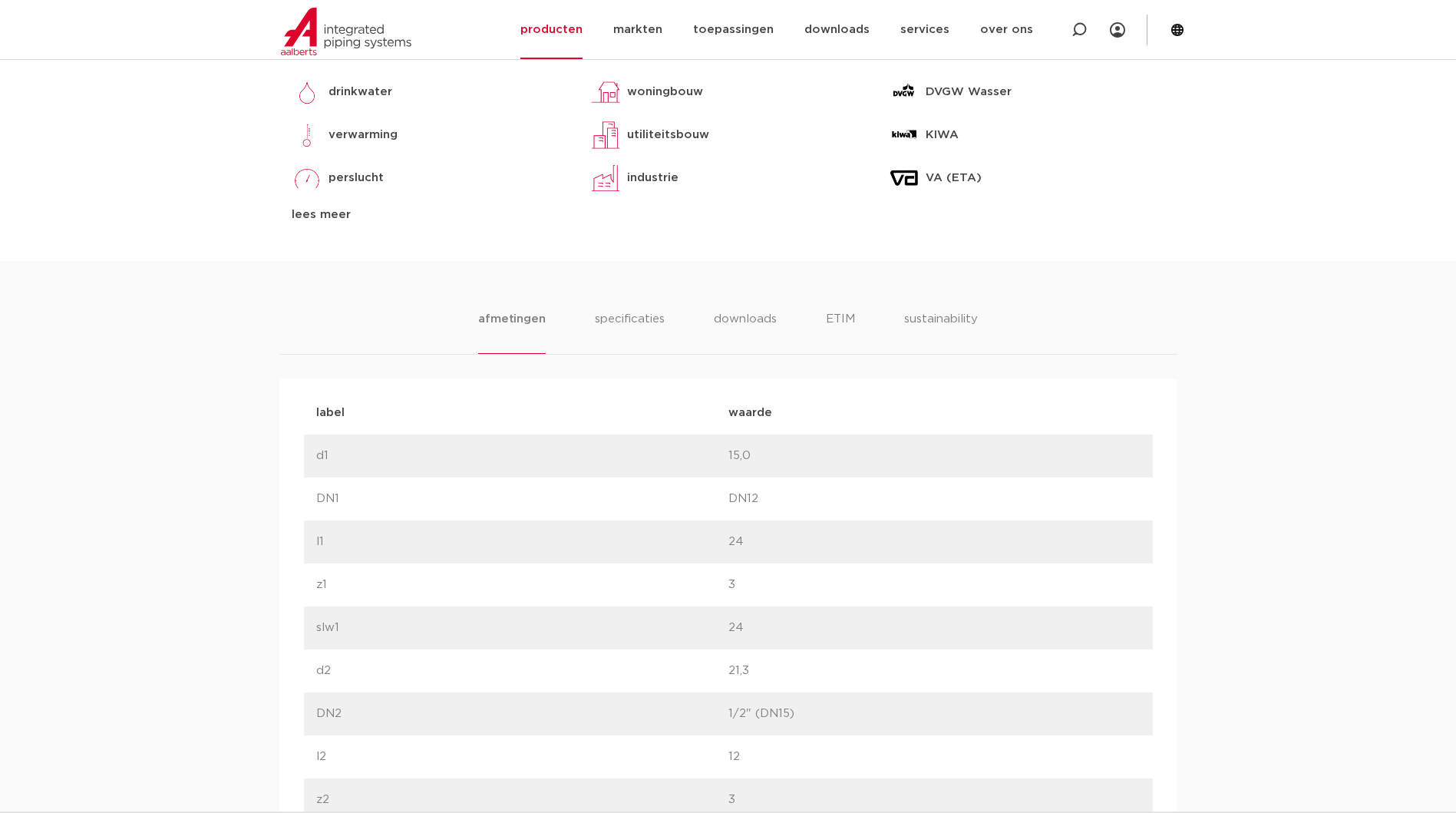
scroll to position [793, 0]
click at [745, 313] on li "downloads" at bounding box center [745, 333] width 64 height 44
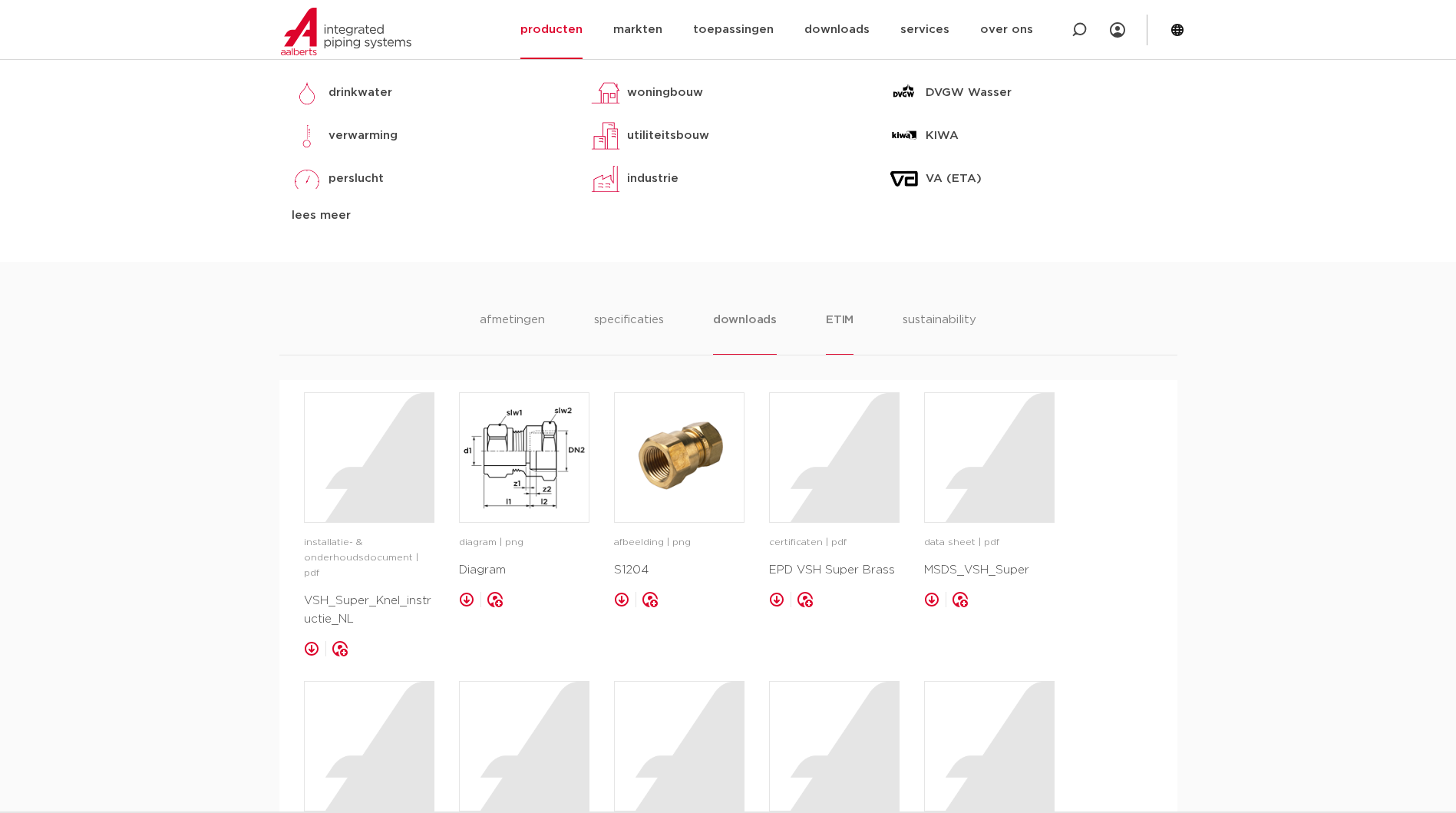
click at [829, 321] on li "ETIM" at bounding box center [840, 333] width 28 height 44
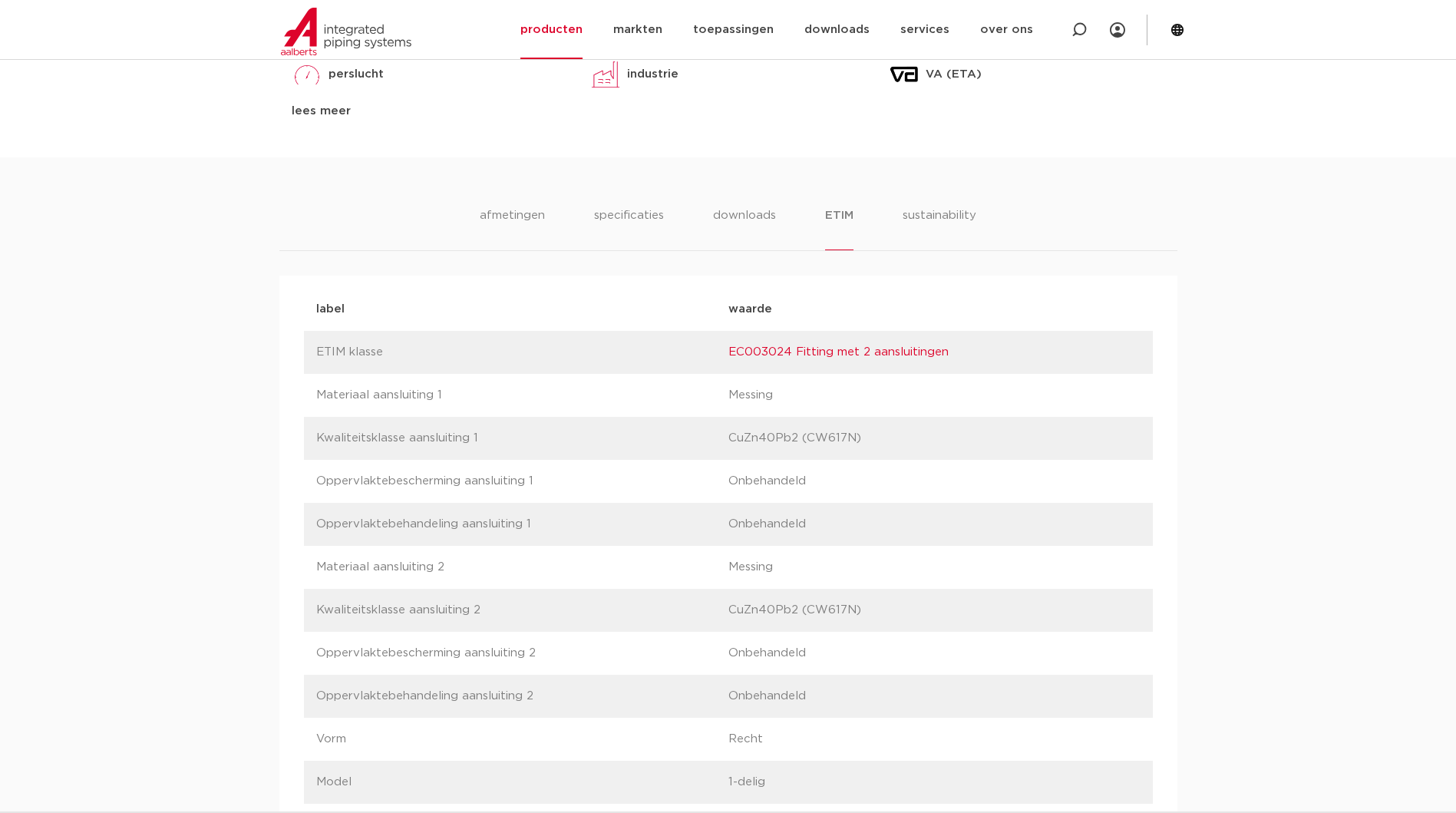
scroll to position [819, 0]
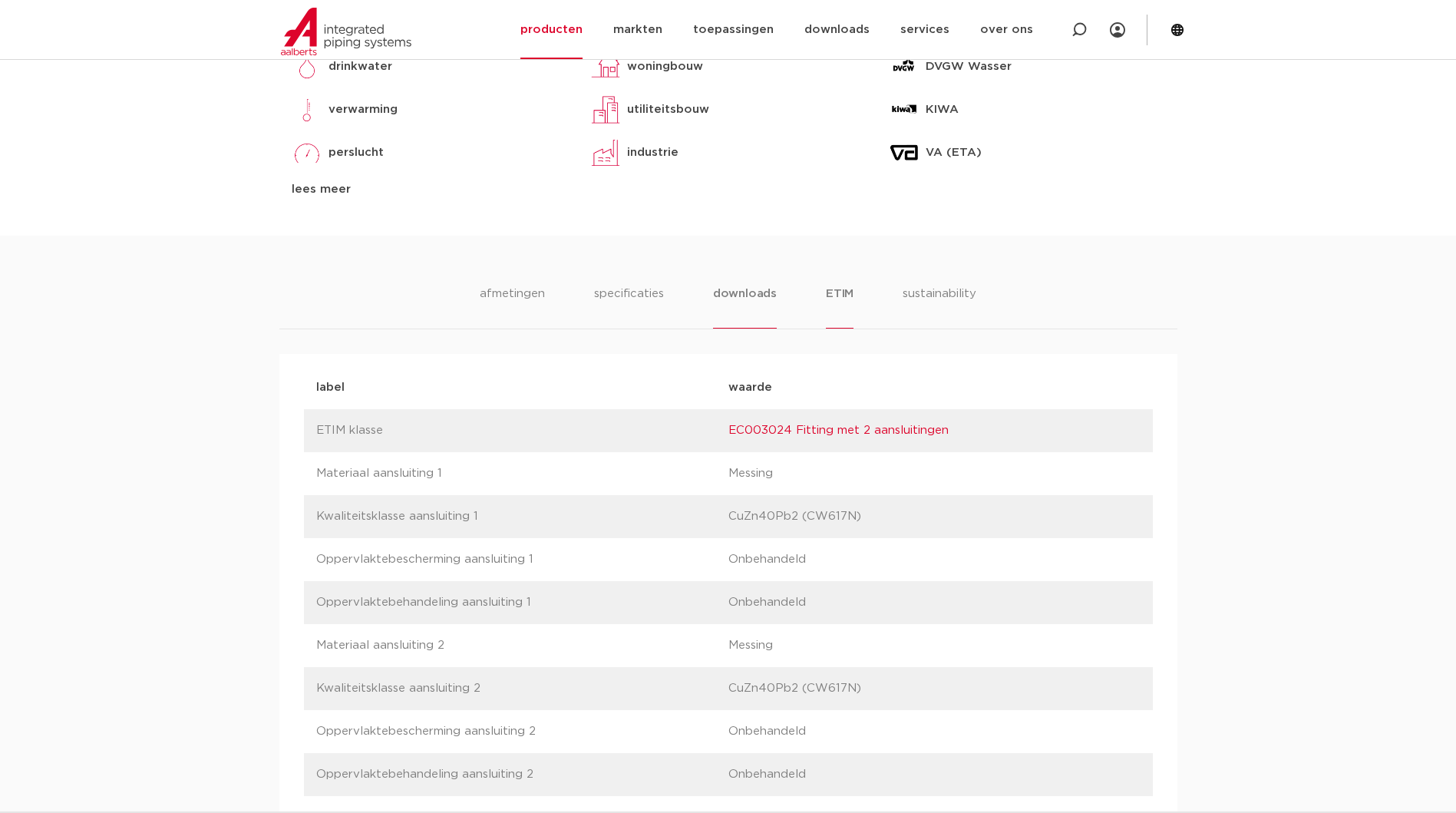
click at [740, 295] on li "downloads" at bounding box center [745, 306] width 64 height 44
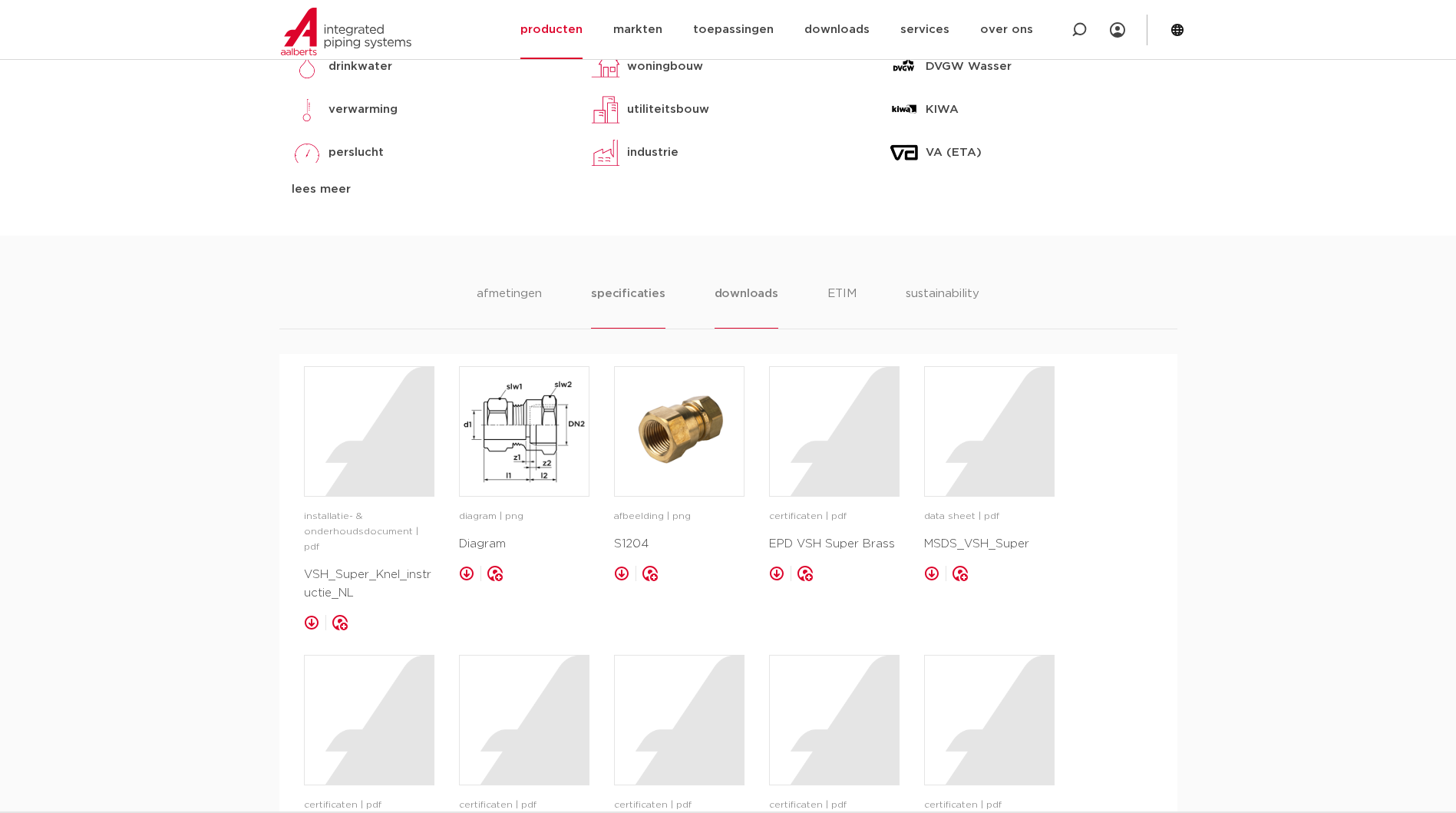
click at [621, 285] on li "specificaties" at bounding box center [627, 306] width 74 height 44
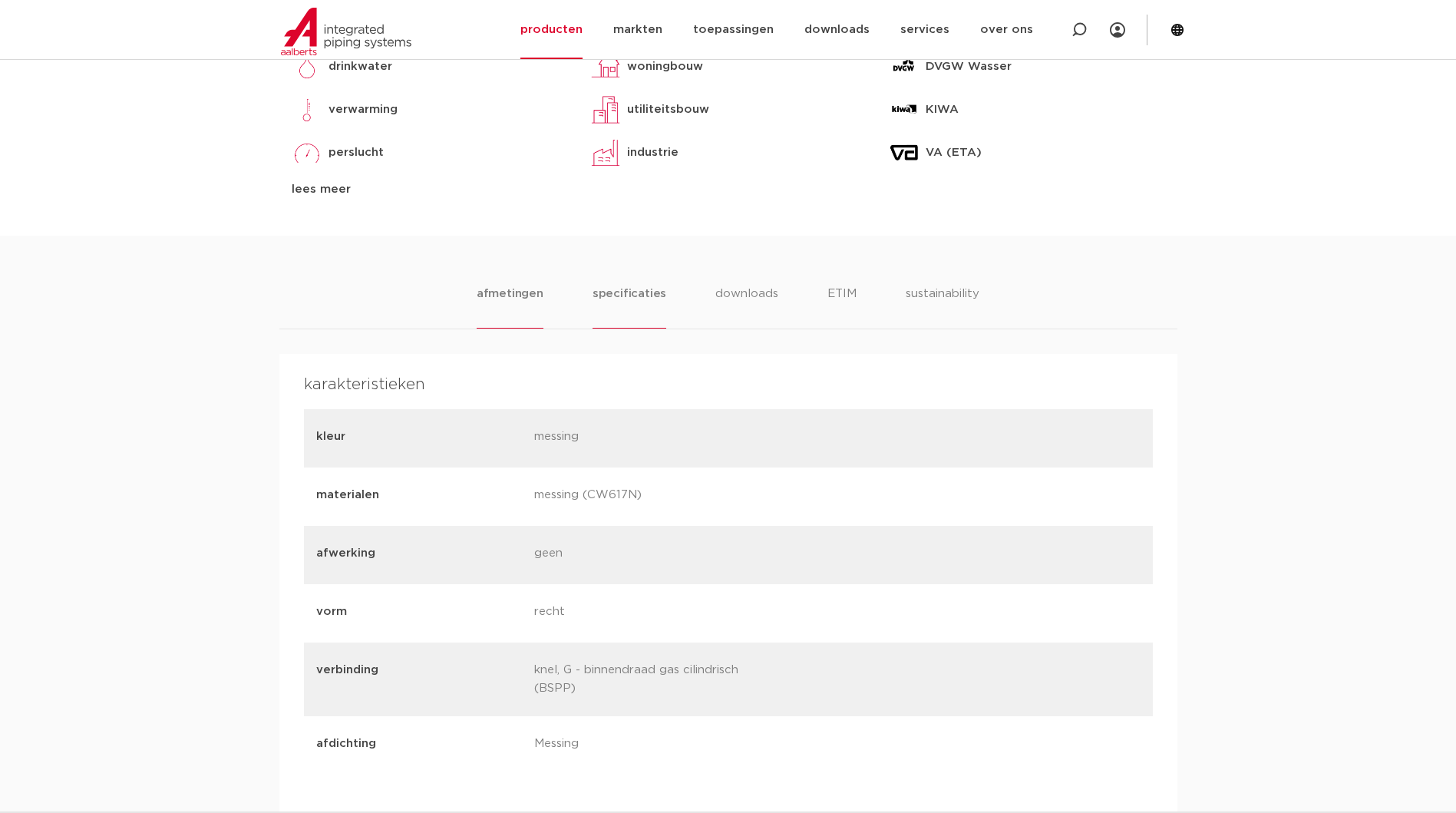
click at [514, 286] on li "afmetingen" at bounding box center [510, 306] width 67 height 44
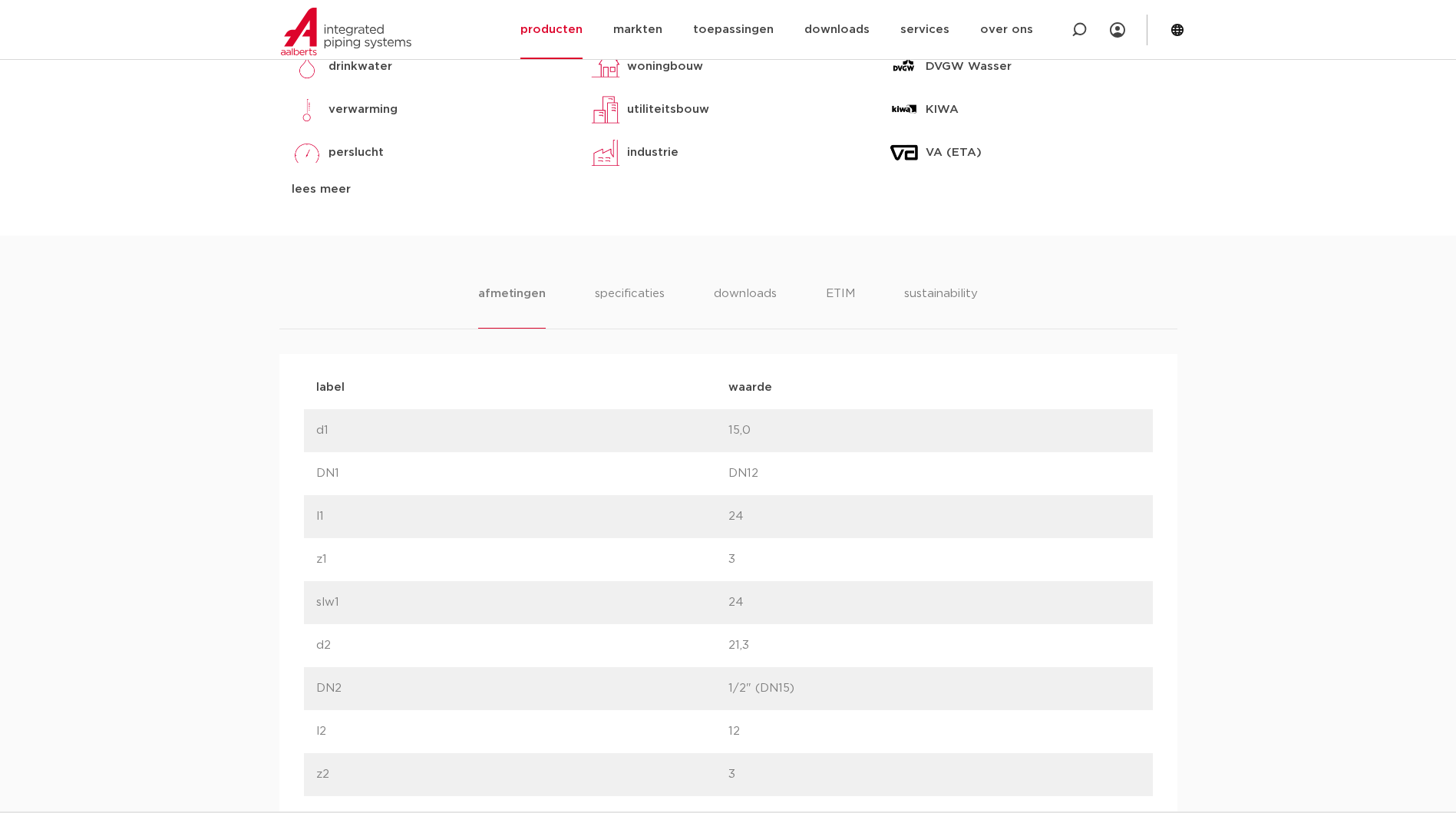
click at [685, 290] on ul "afmetingen specificaties downloads ETIM sustainability" at bounding box center [728, 306] width 499 height 44
click at [740, 289] on li "downloads" at bounding box center [745, 306] width 64 height 44
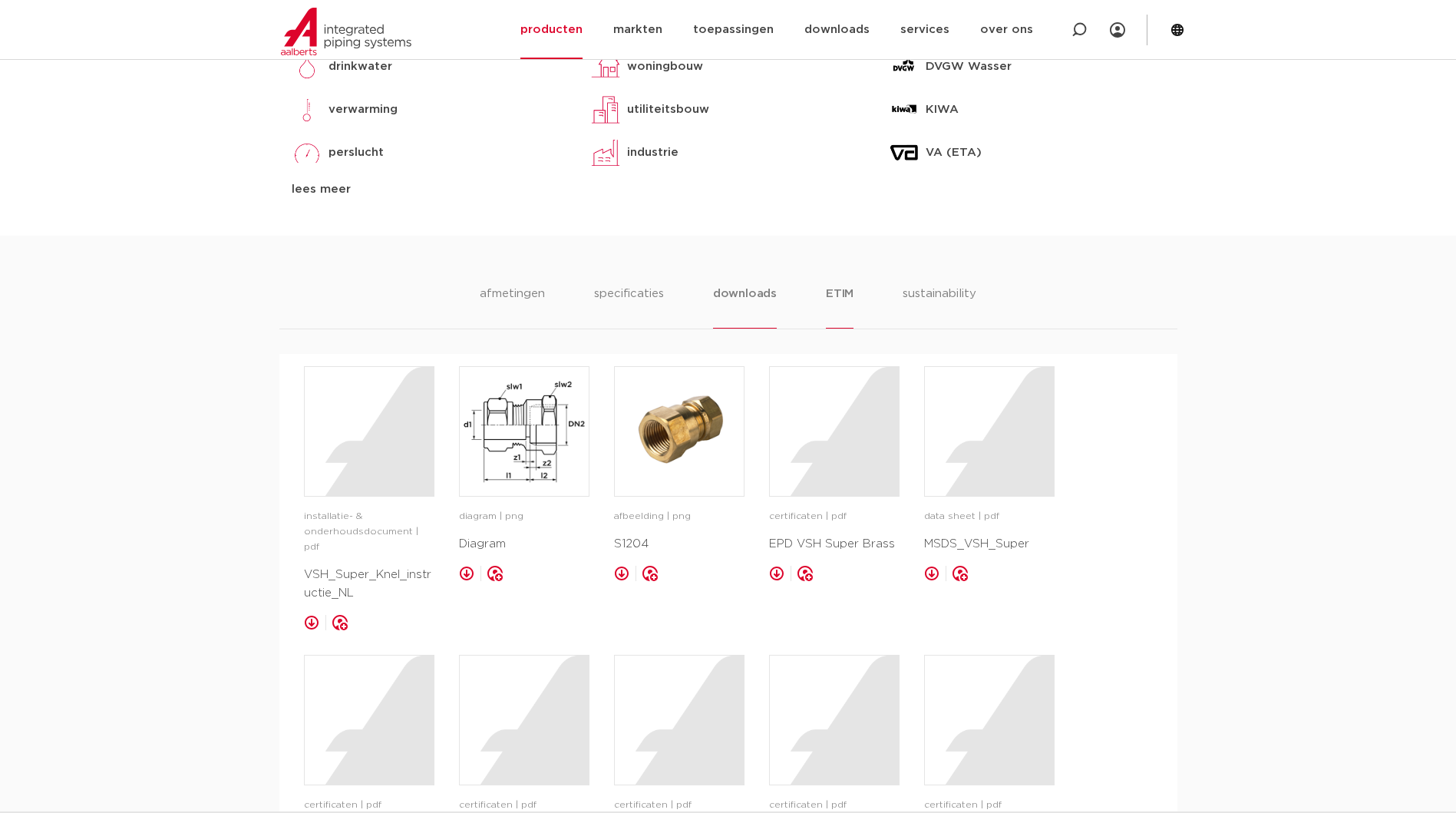
click at [844, 296] on li "ETIM" at bounding box center [840, 306] width 28 height 44
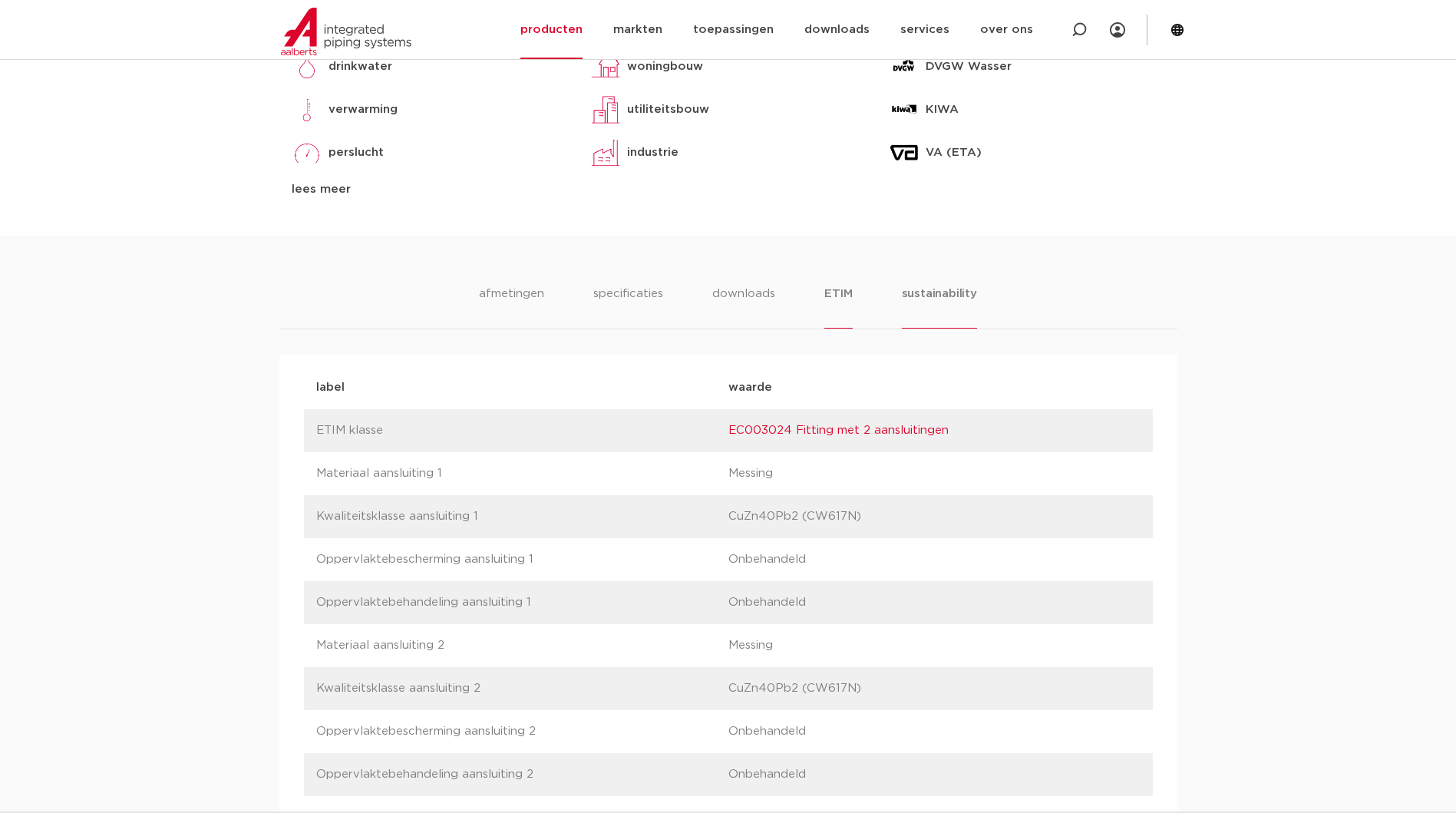
click at [947, 295] on li "sustainability" at bounding box center [939, 306] width 75 height 44
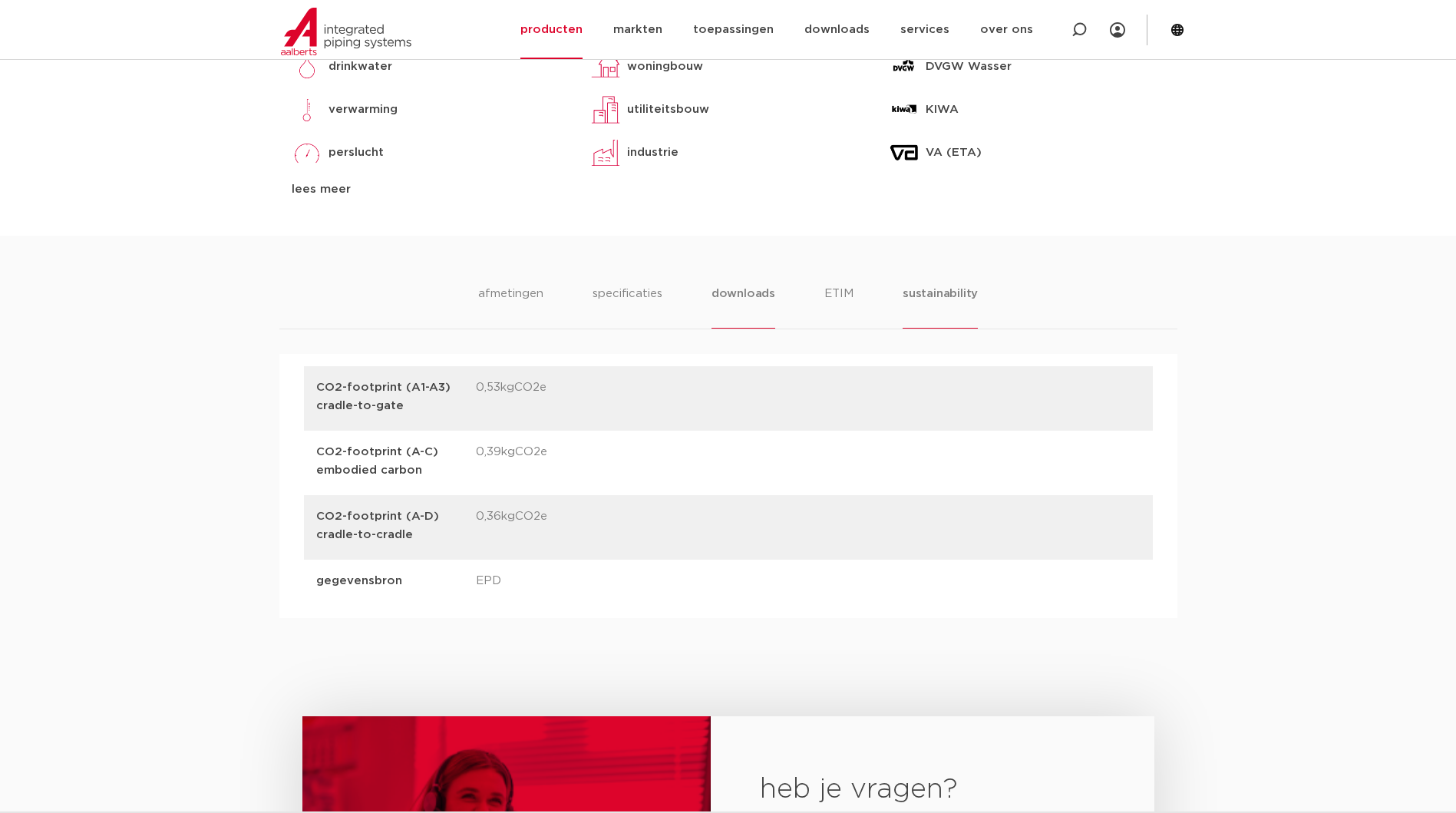
click at [738, 285] on li "downloads" at bounding box center [743, 306] width 64 height 44
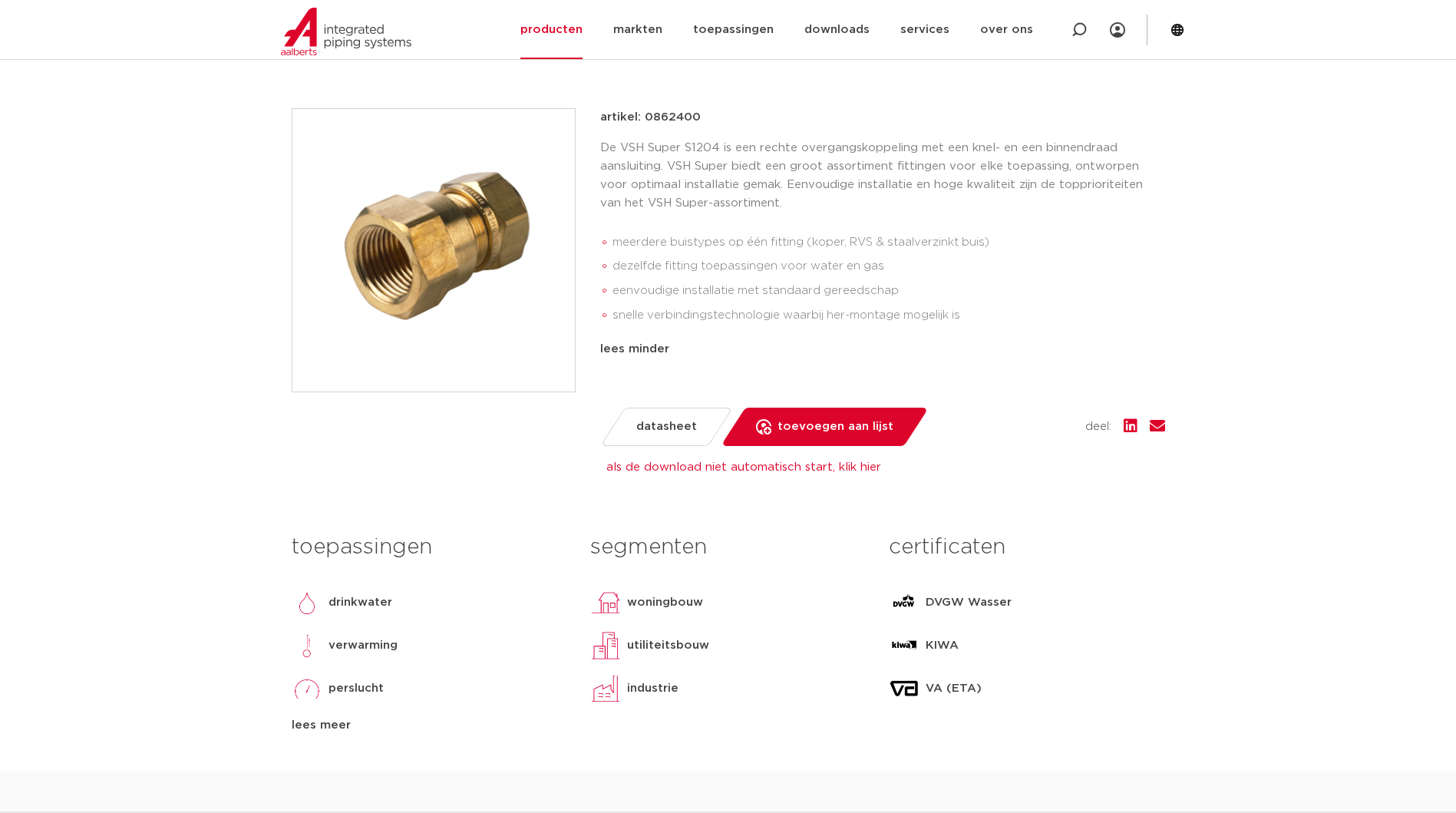
scroll to position [281, 0]
click at [722, 468] on link "als de download niet automatisch start, klik hier" at bounding box center [744, 468] width 275 height 12
click at [669, 116] on p "artikel: 0862400" at bounding box center [650, 119] width 100 height 19
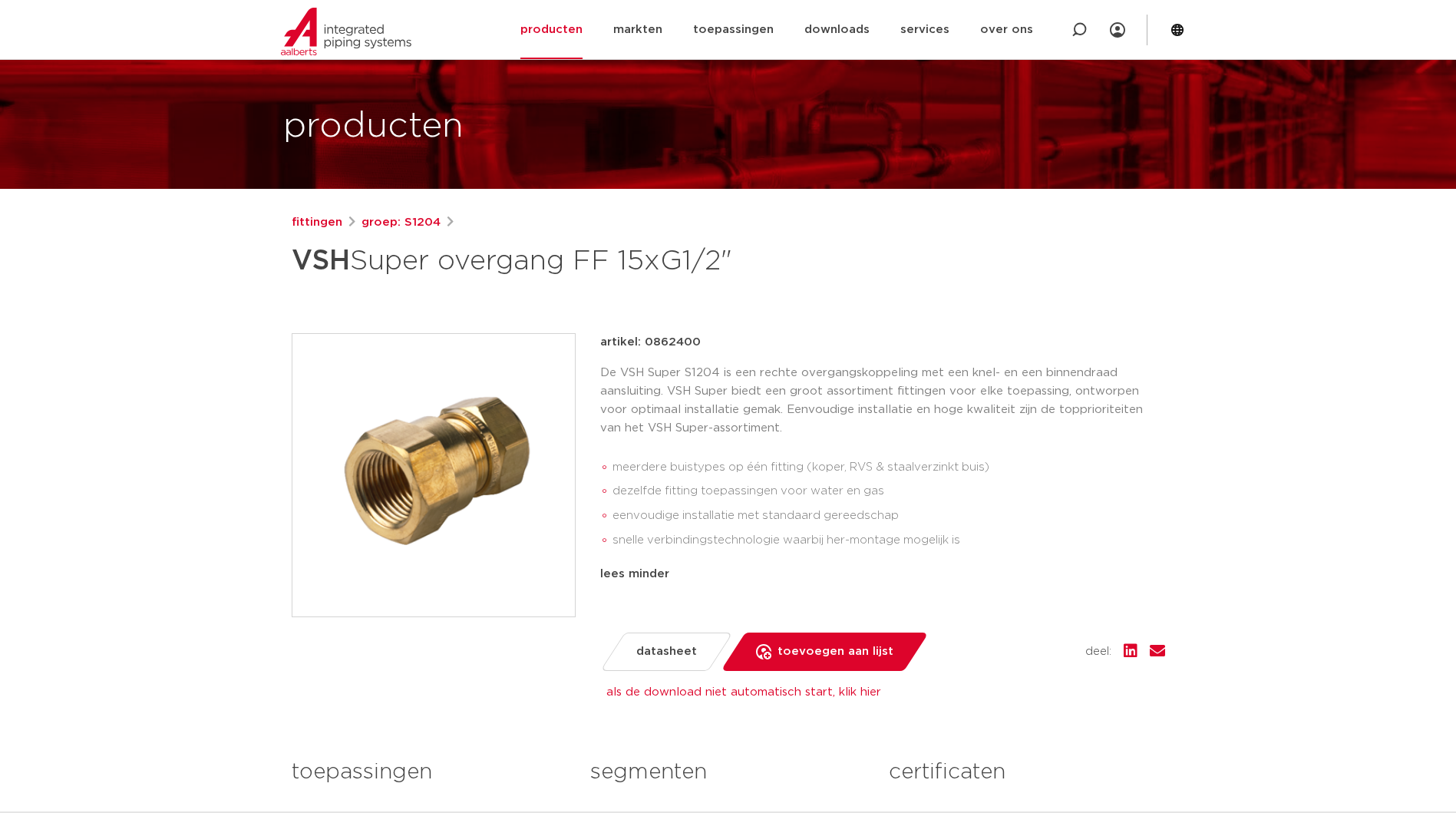
scroll to position [26, 0]
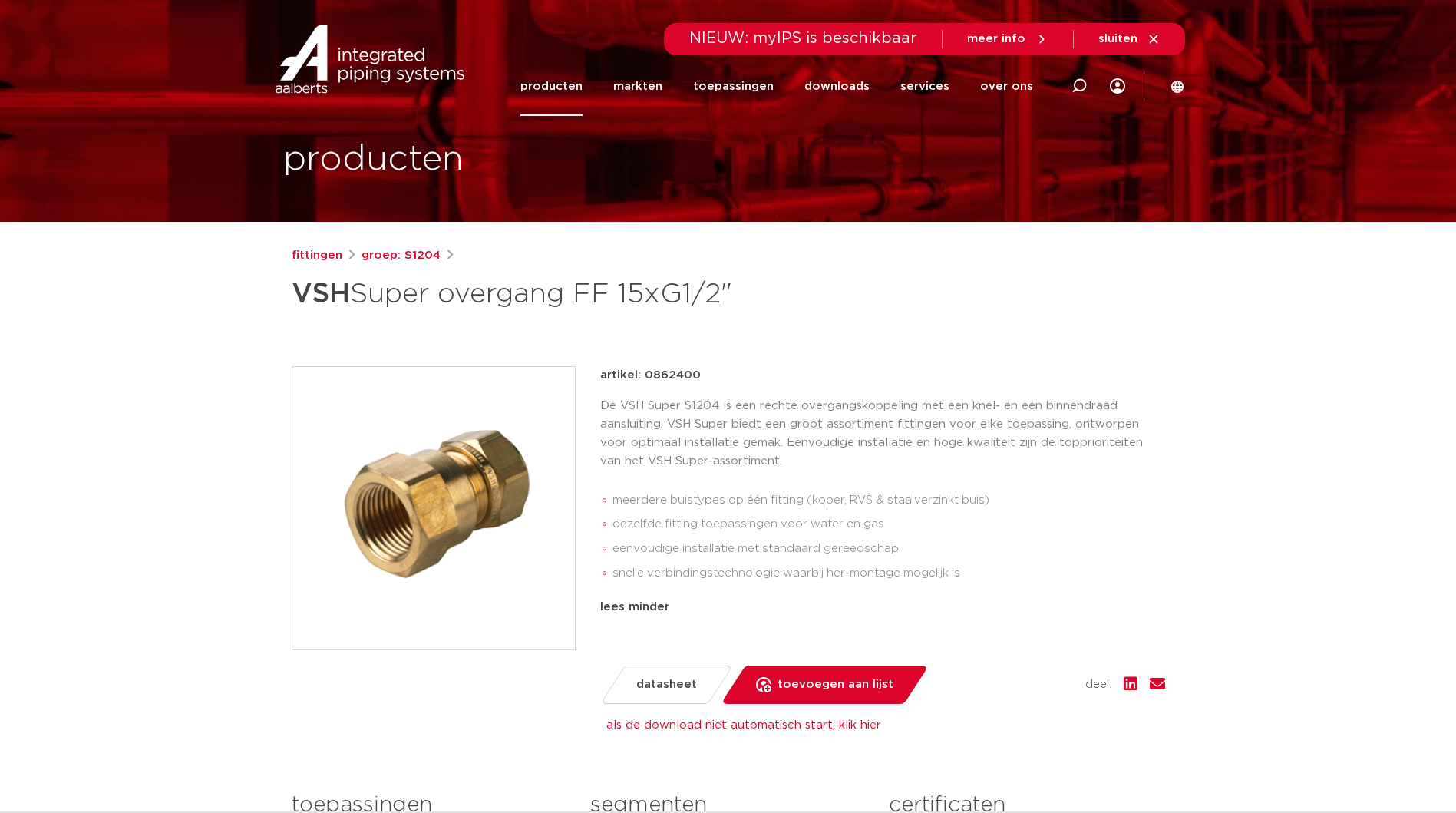
copy p "0862400"
